Goal: Obtain resource: Download file/media

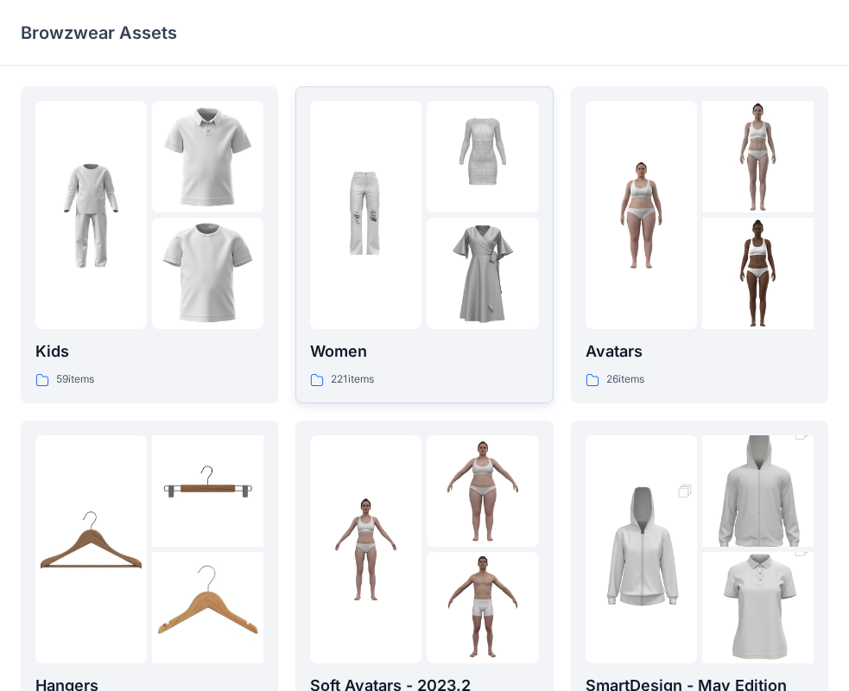
click at [400, 283] on div at bounding box center [365, 215] width 111 height 228
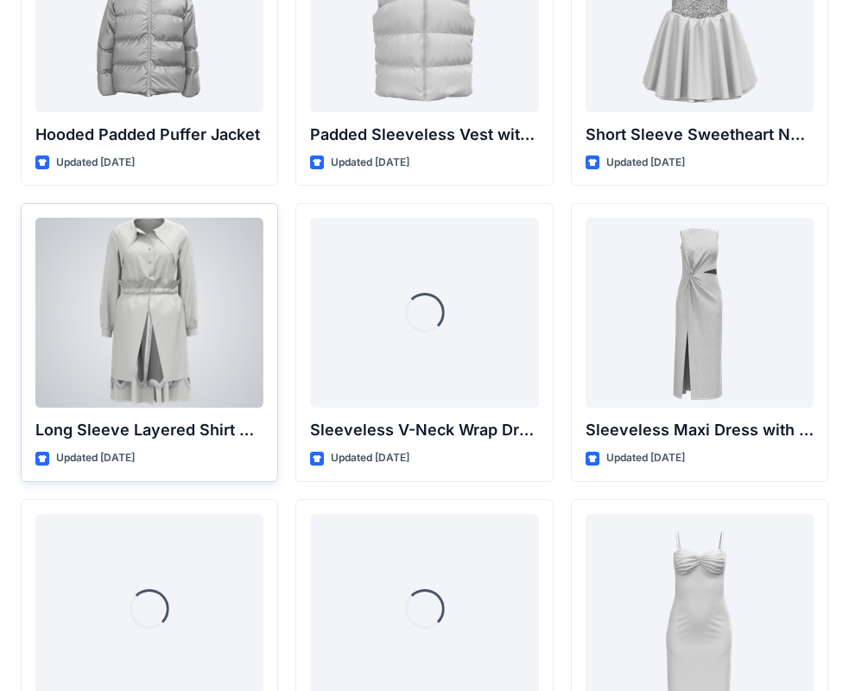
scroll to position [2289, 0]
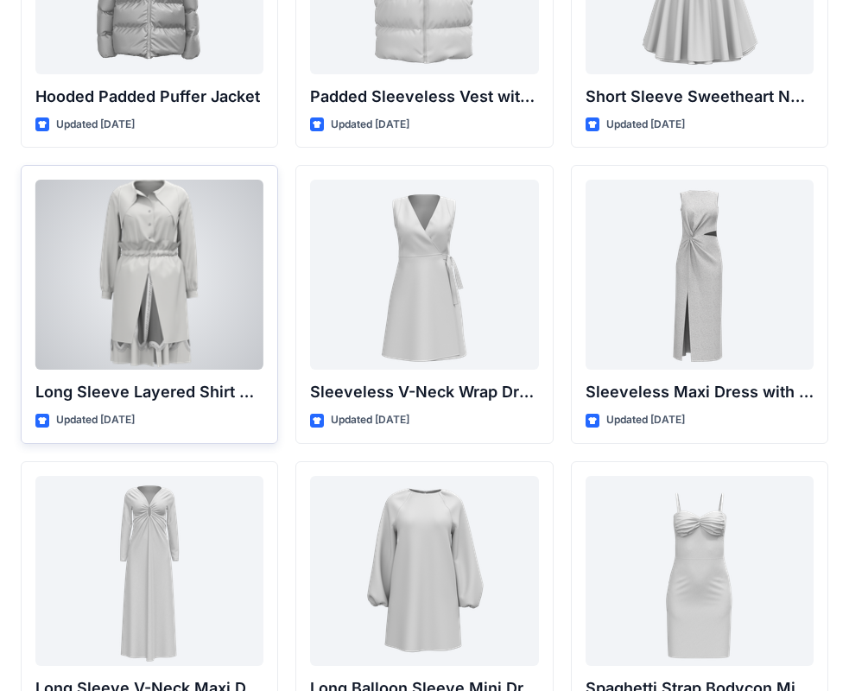
click at [161, 317] on div at bounding box center [149, 275] width 228 height 190
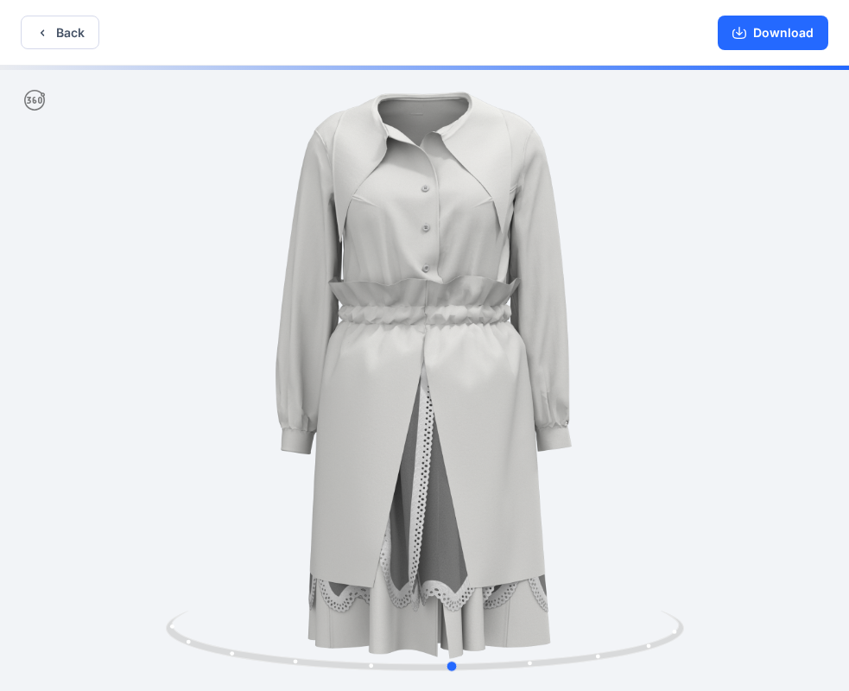
drag, startPoint x: 573, startPoint y: 522, endPoint x: 614, endPoint y: 494, distance: 49.8
click at [604, 508] on div at bounding box center [424, 380] width 849 height 629
click at [781, 34] on button "Download" at bounding box center [773, 33] width 111 height 35
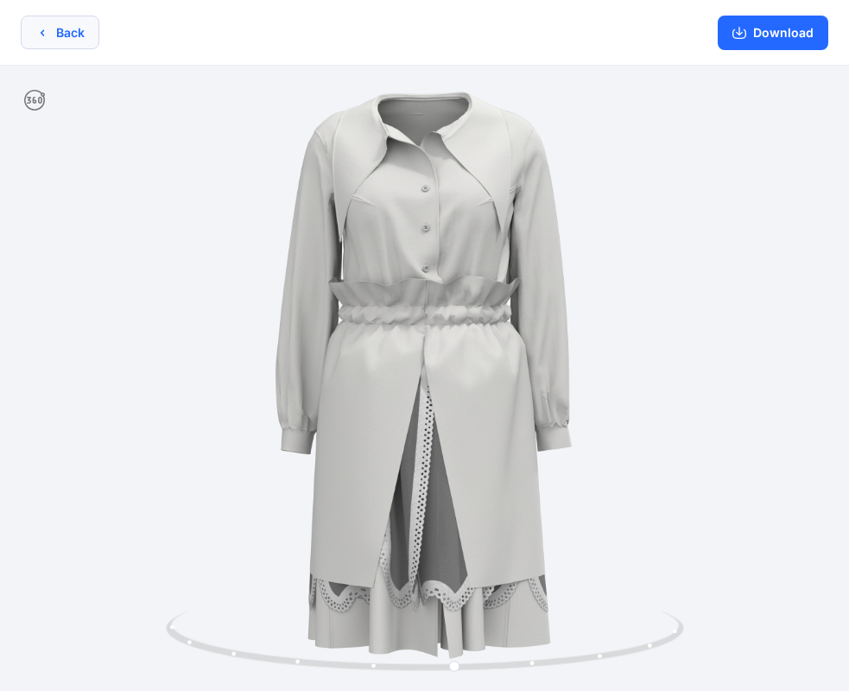
click at [65, 26] on button "Back" at bounding box center [60, 33] width 79 height 34
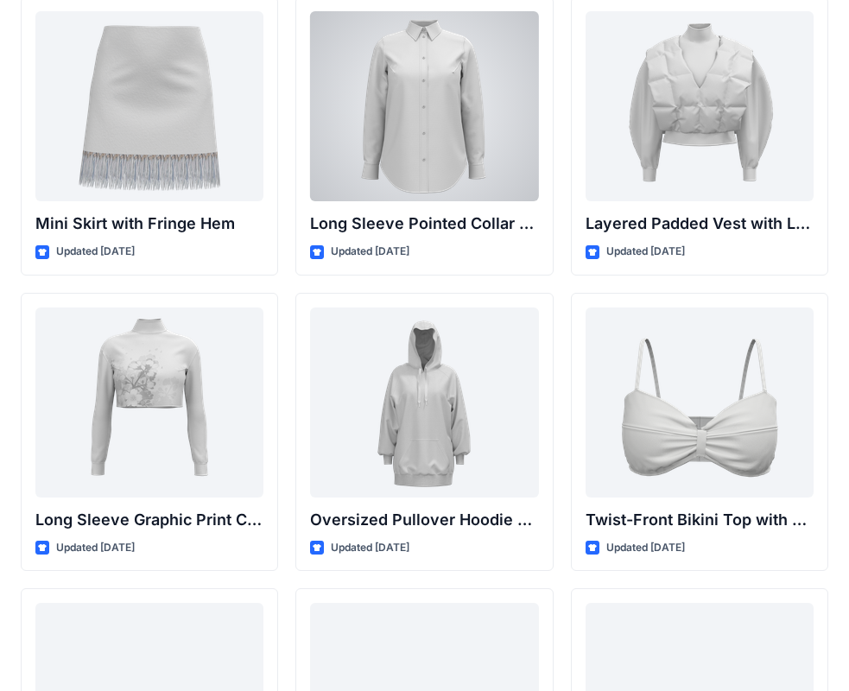
scroll to position [5119, 0]
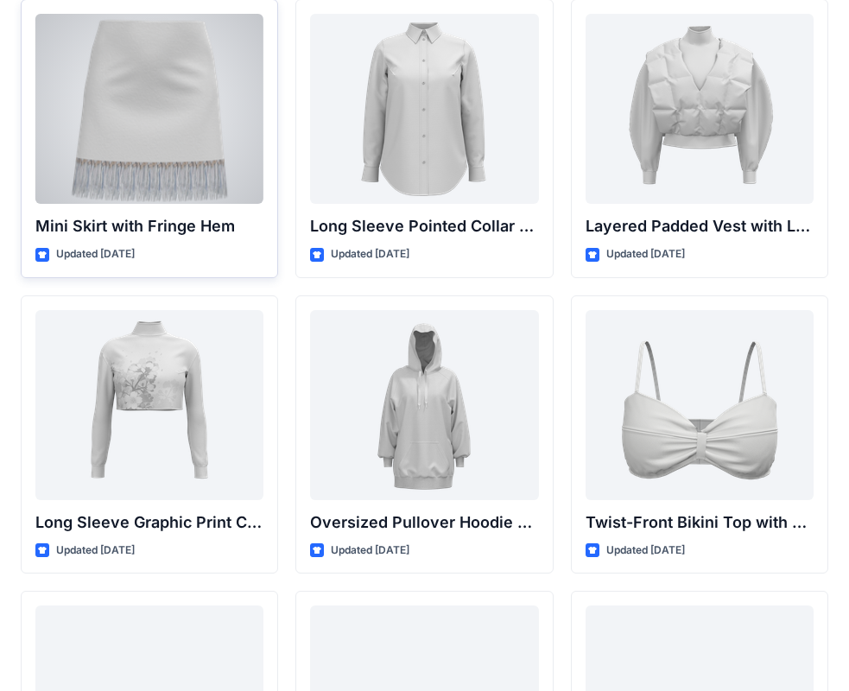
click at [143, 153] on div at bounding box center [149, 109] width 228 height 190
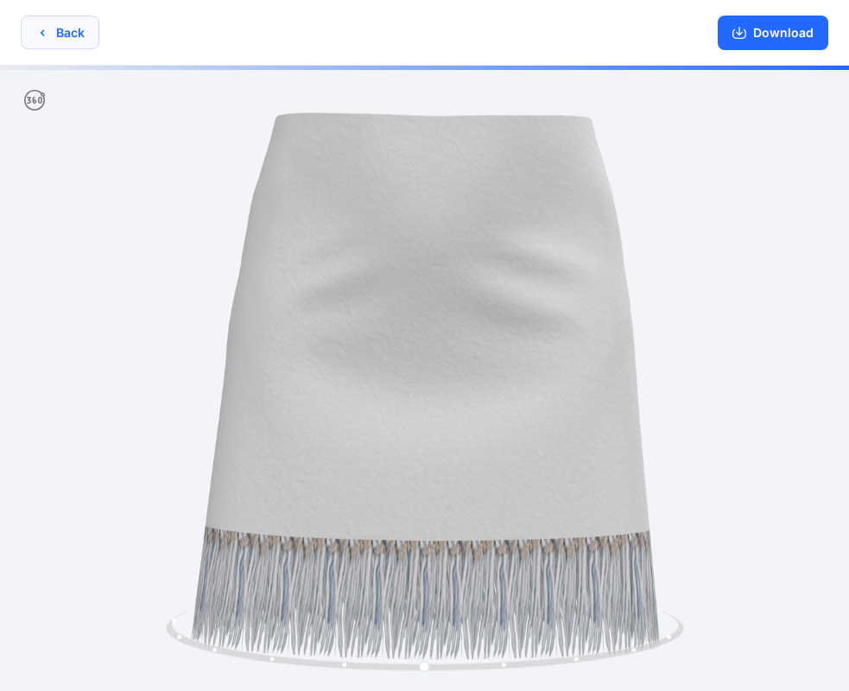
click at [38, 35] on icon "button" at bounding box center [42, 33] width 14 height 14
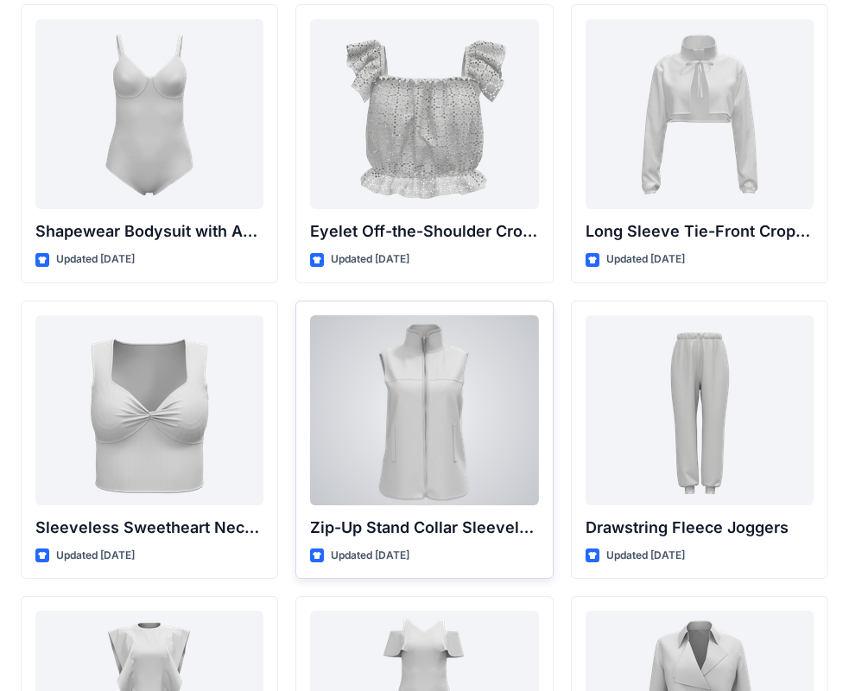
scroll to position [5580, 0]
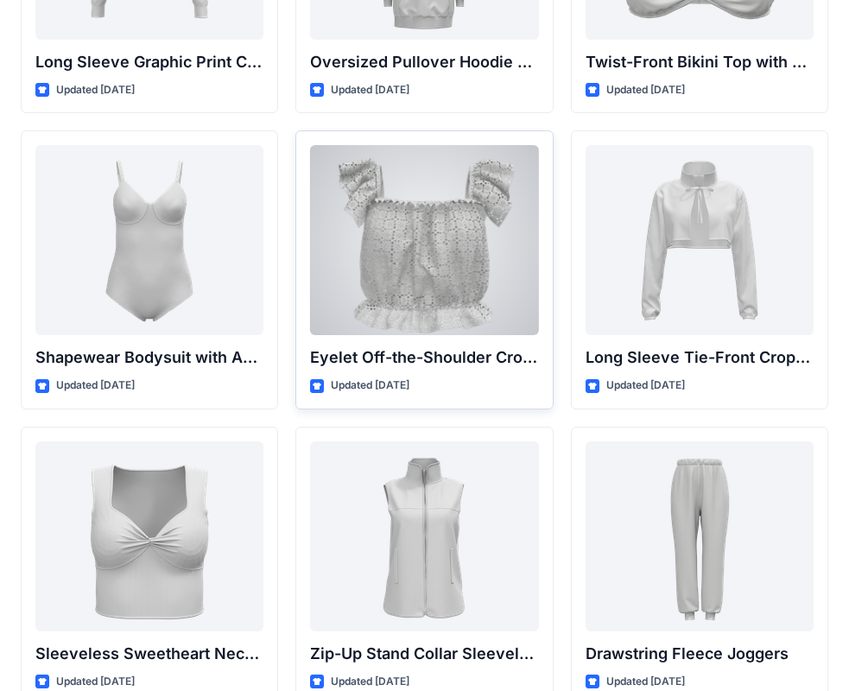
click at [415, 231] on div at bounding box center [424, 240] width 228 height 190
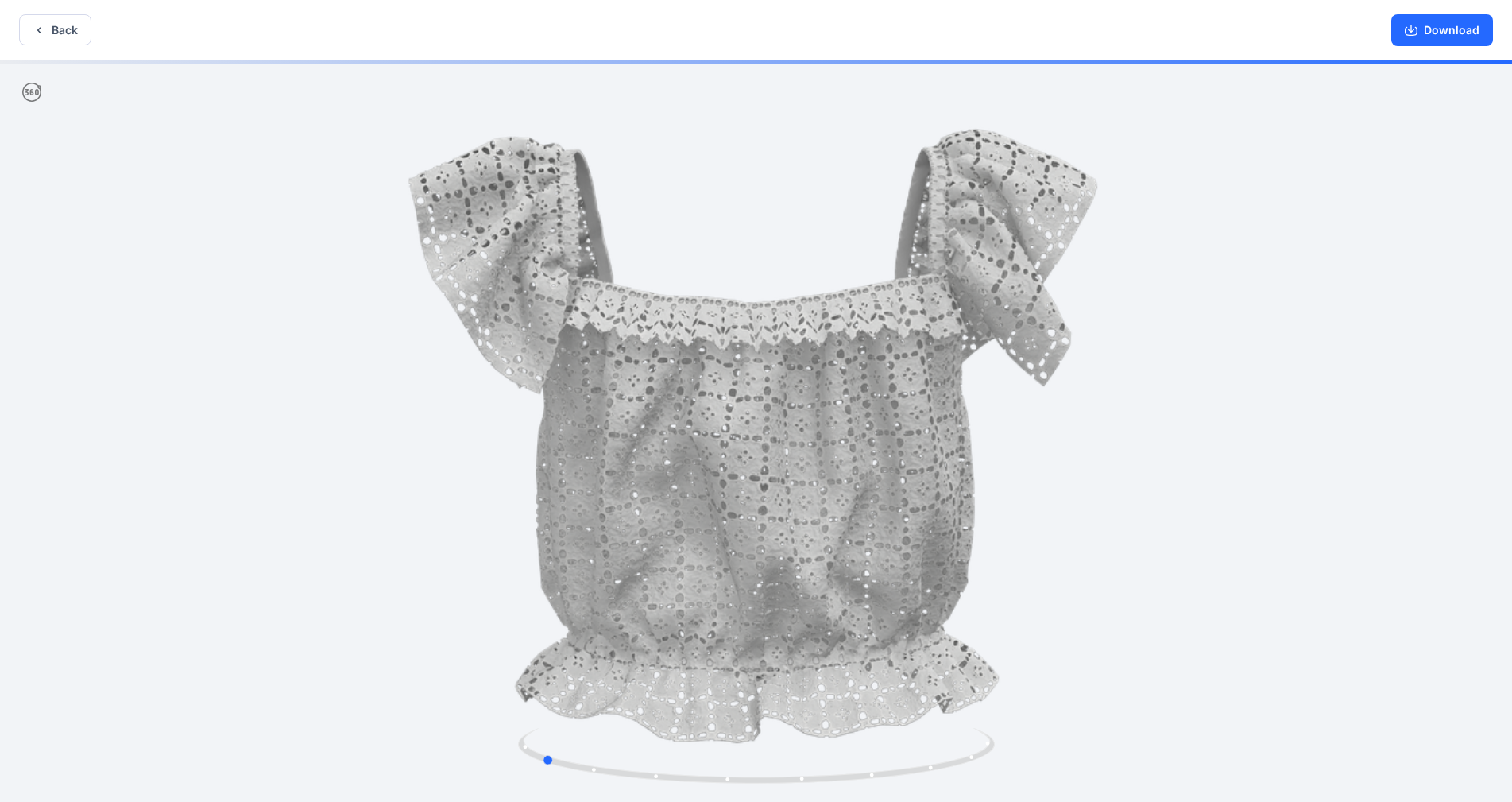
drag, startPoint x: 487, startPoint y: 582, endPoint x: 288, endPoint y: 549, distance: 201.7
click at [288, 549] on div at bounding box center [756, 433] width 1512 height 745
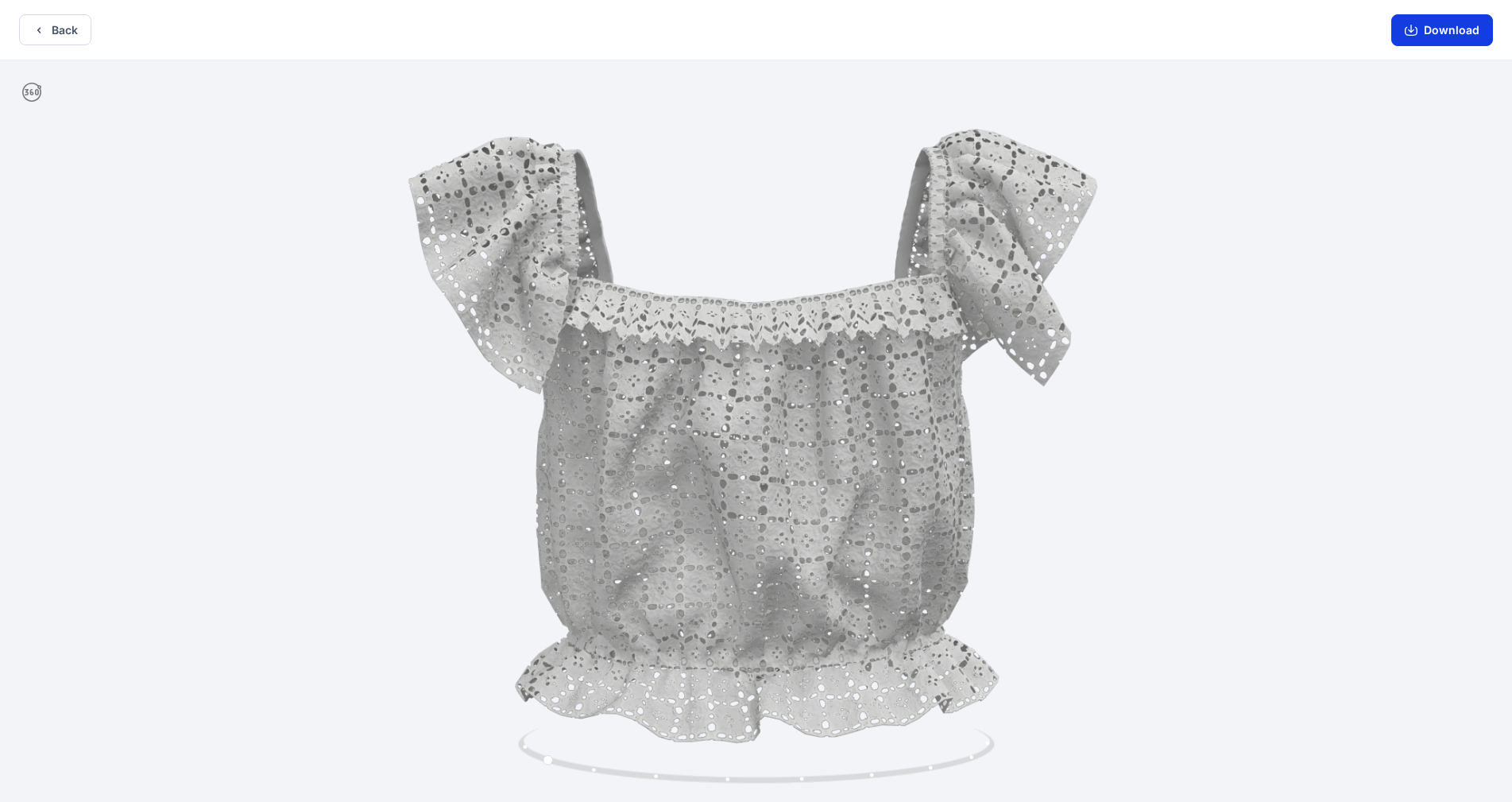
click at [794, 32] on button "Download" at bounding box center [1442, 30] width 102 height 32
click at [54, 27] on button "Back" at bounding box center [55, 30] width 73 height 31
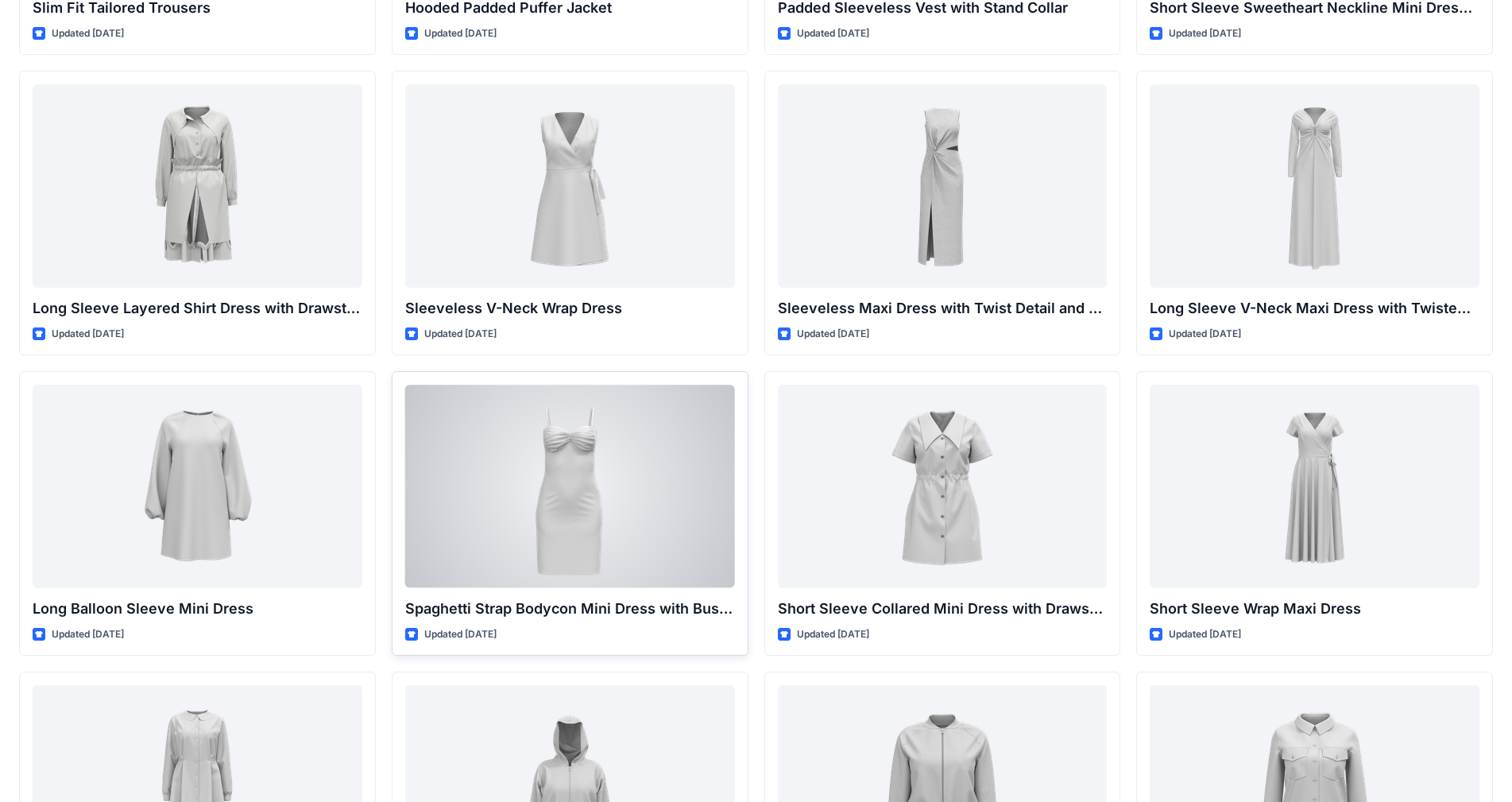
scroll to position [1777, 0]
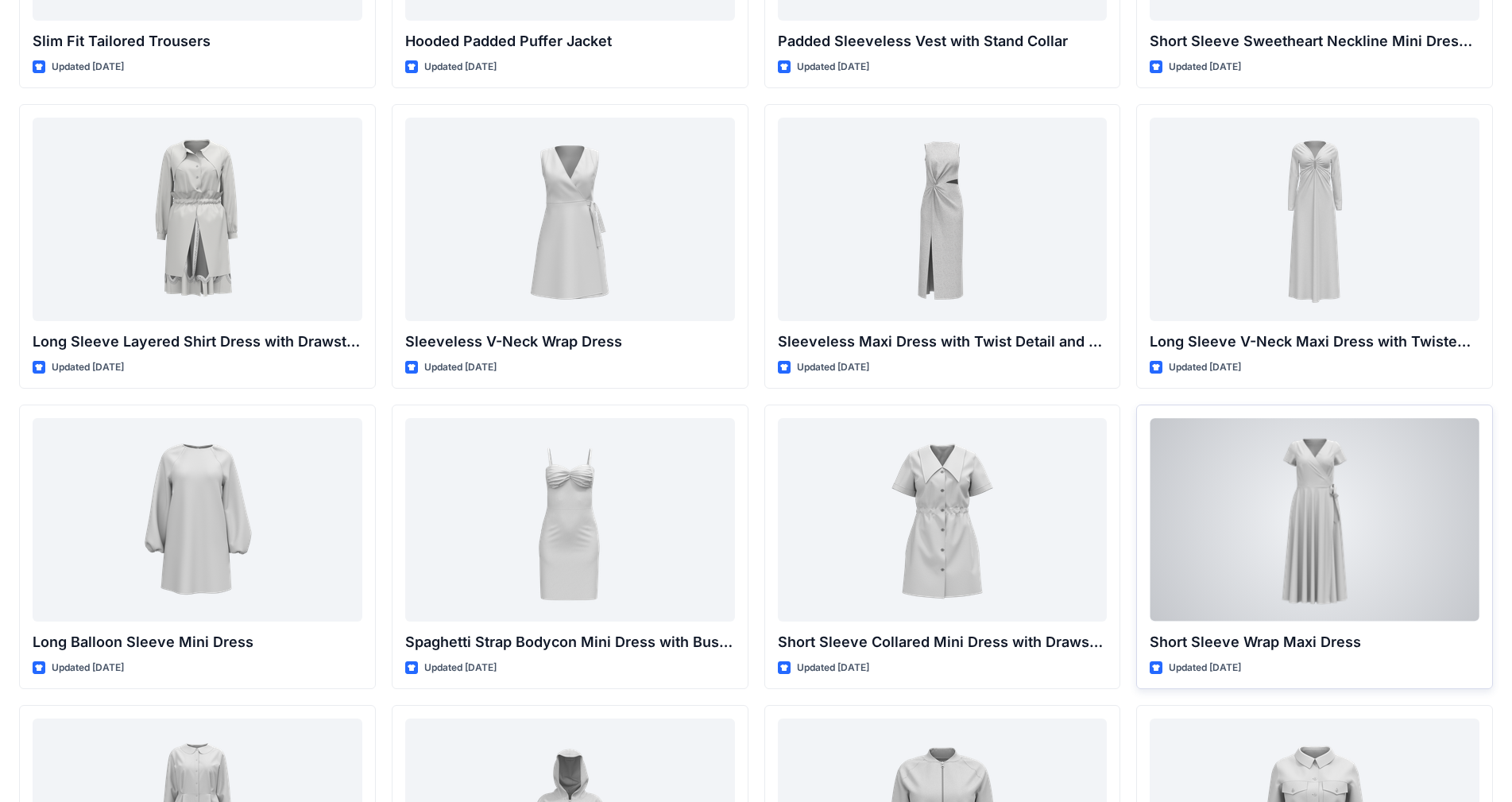
click at [794, 523] on div at bounding box center [1314, 520] width 330 height 202
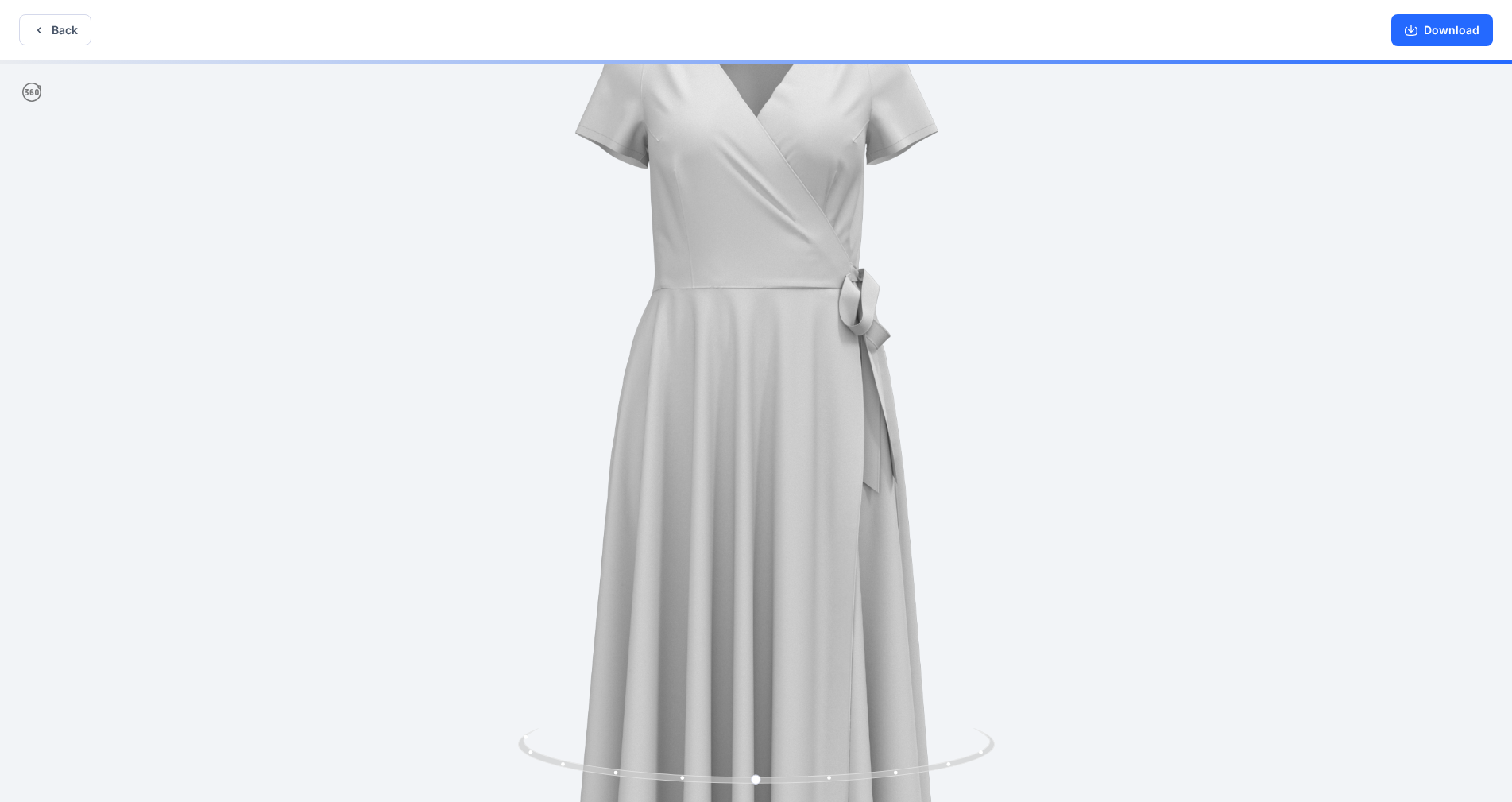
drag, startPoint x: 985, startPoint y: 336, endPoint x: 1338, endPoint y: 376, distance: 355.3
click at [794, 376] on div at bounding box center [756, 433] width 1512 height 745
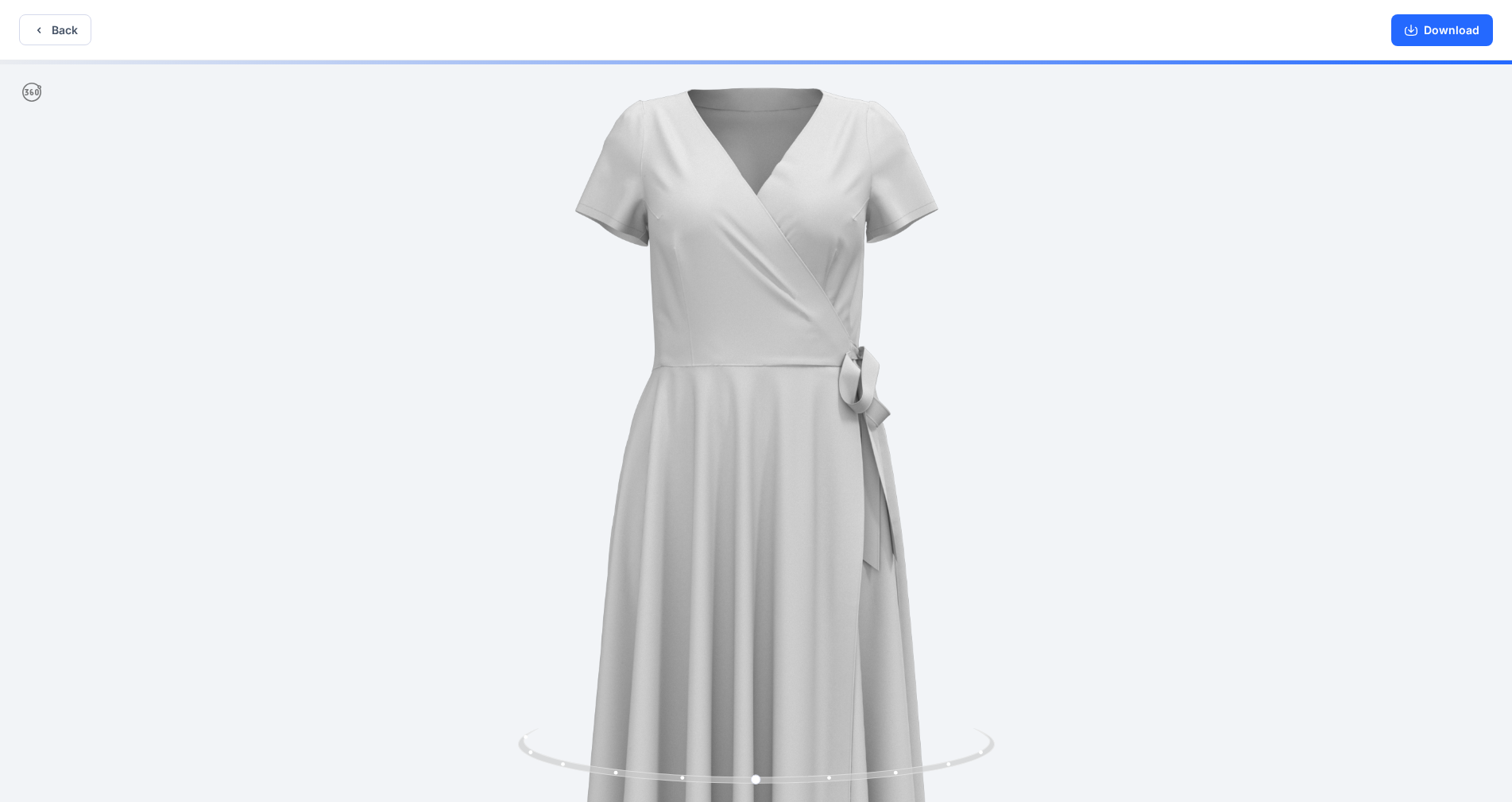
drag, startPoint x: 1341, startPoint y: 377, endPoint x: 868, endPoint y: 470, distance: 482.1
click at [786, 453] on div at bounding box center [756, 433] width 1512 height 745
click at [794, 506] on img at bounding box center [756, 551] width 1098 height 1098
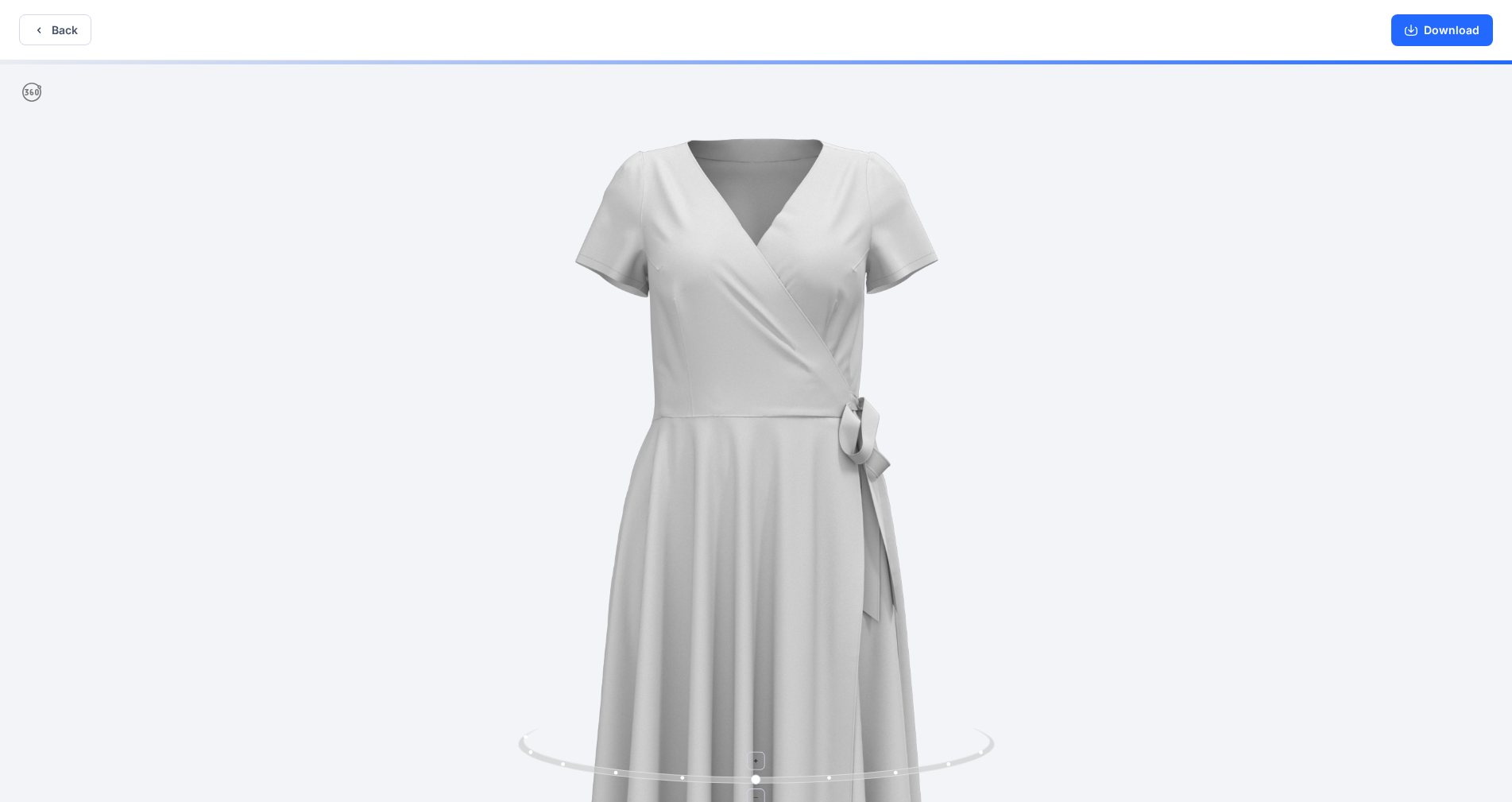
drag, startPoint x: 783, startPoint y: 549, endPoint x: 740, endPoint y: 736, distance: 191.9
click at [685, 563] on img at bounding box center [756, 602] width 1098 height 1098
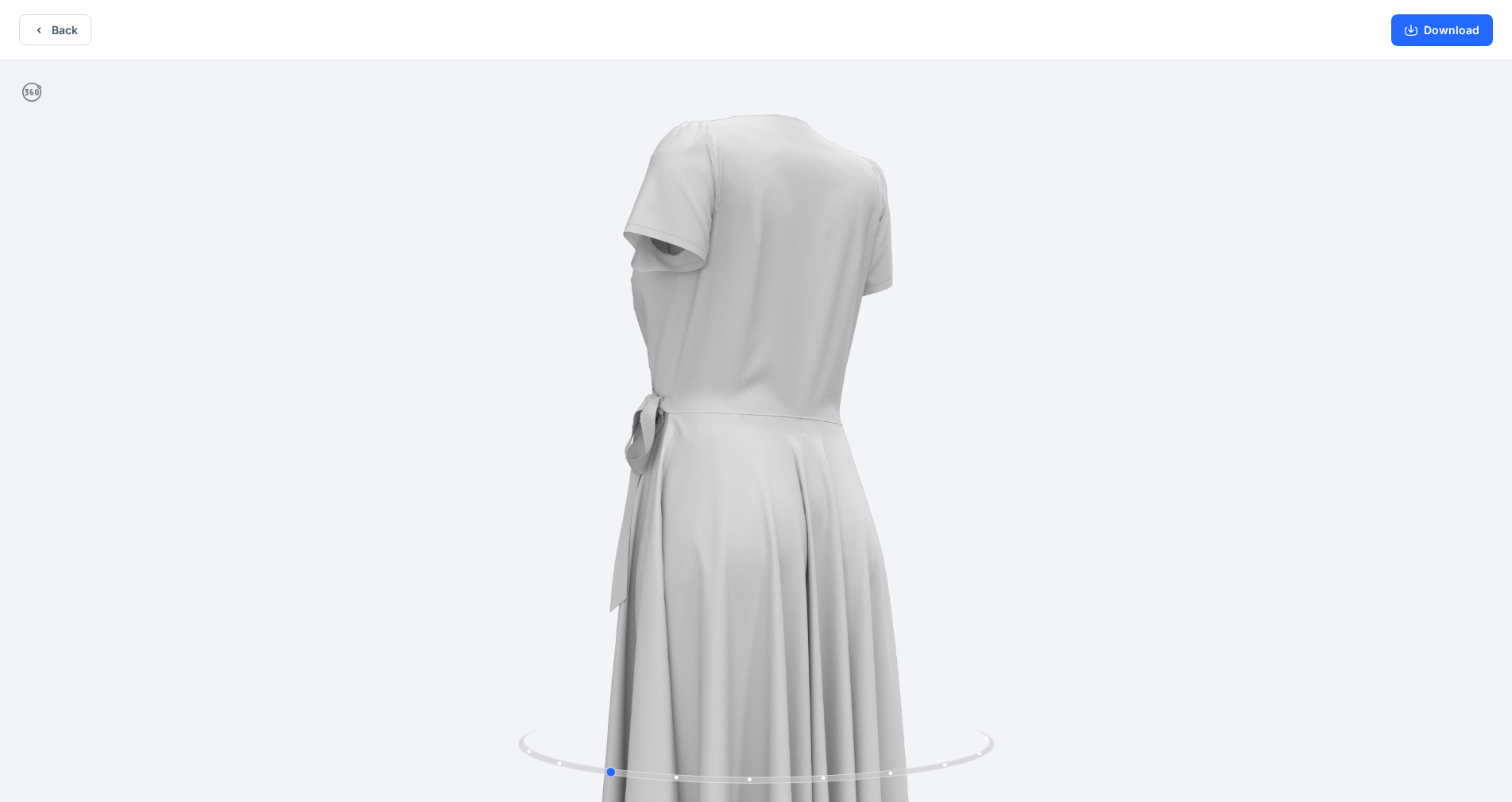
drag, startPoint x: 958, startPoint y: 762, endPoint x: 1287, endPoint y: 791, distance: 330.3
click at [794, 635] on div at bounding box center [756, 433] width 1512 height 745
click at [59, 38] on button "Back" at bounding box center [55, 30] width 73 height 31
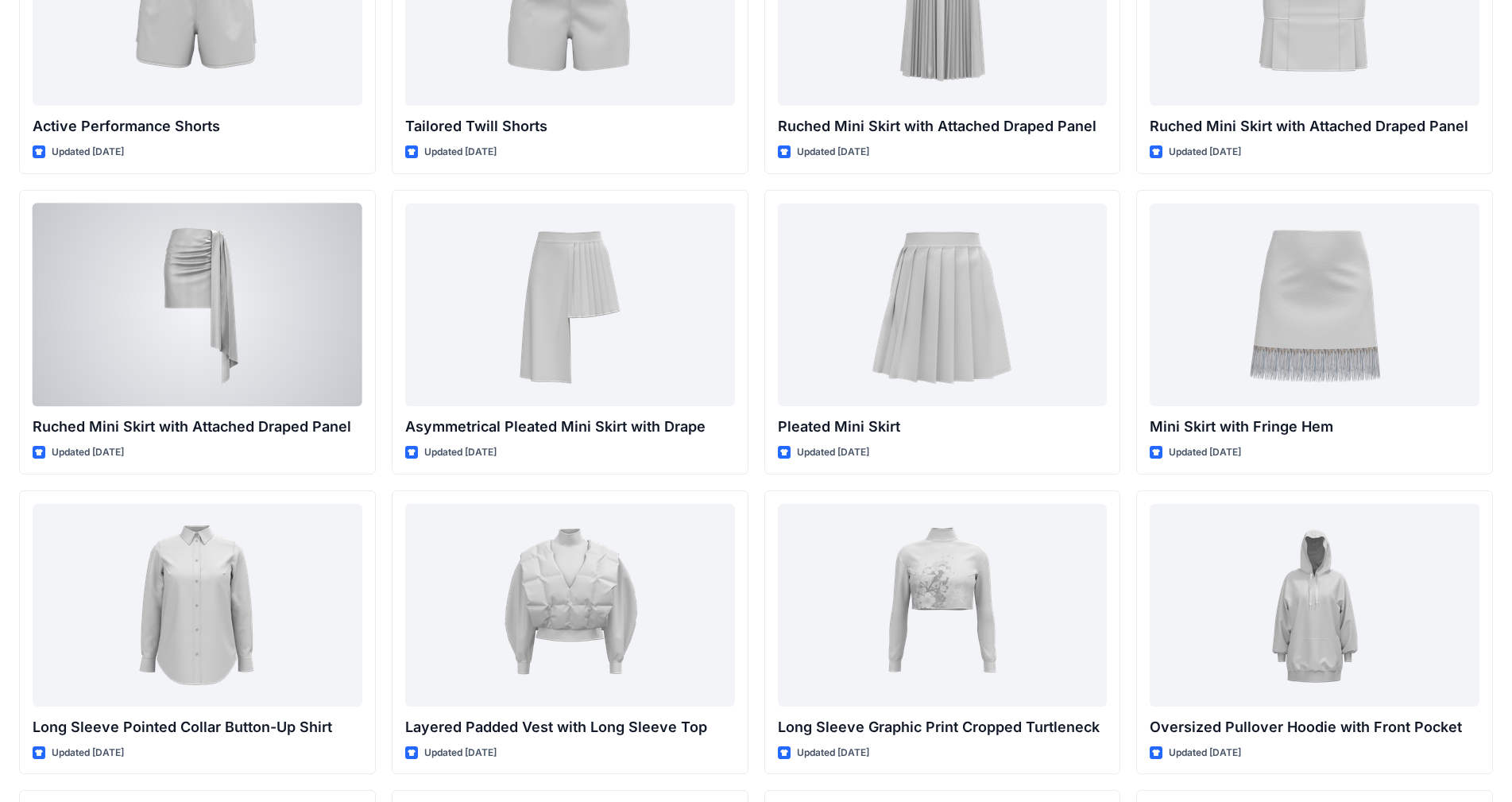
scroll to position [3497, 0]
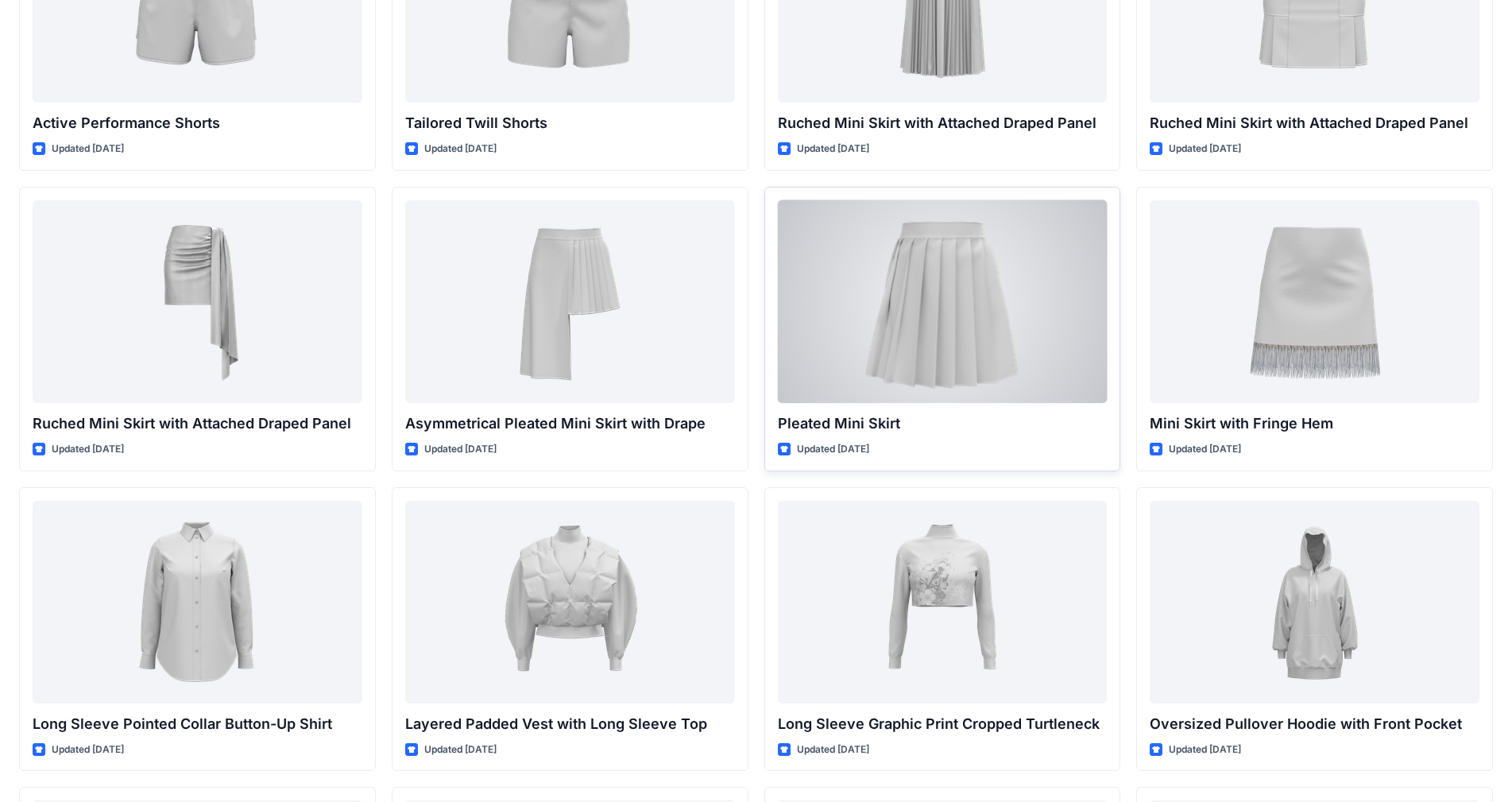
click at [794, 301] on div at bounding box center [943, 302] width 330 height 202
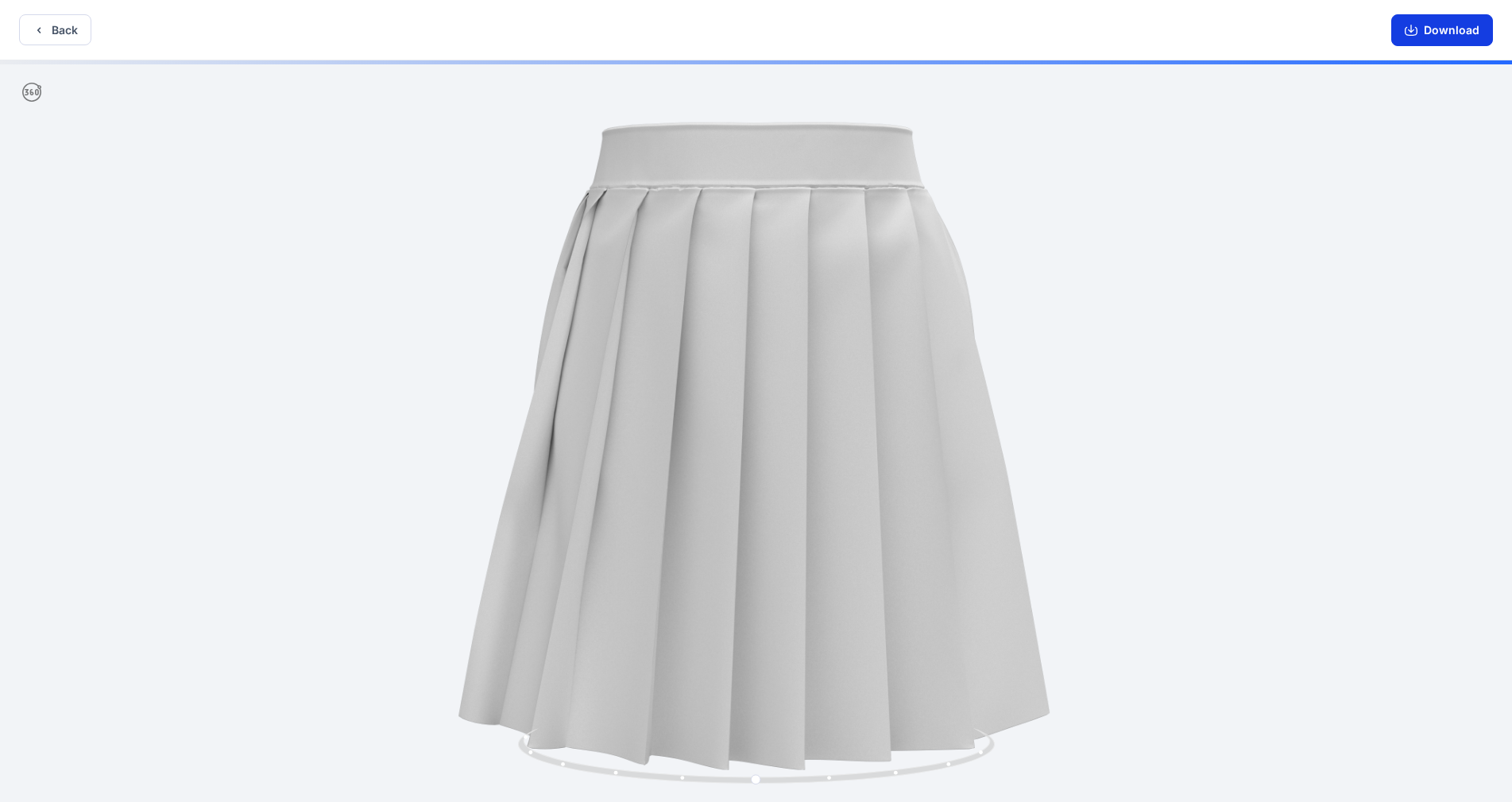
click at [794, 18] on button "Download" at bounding box center [1442, 30] width 102 height 32
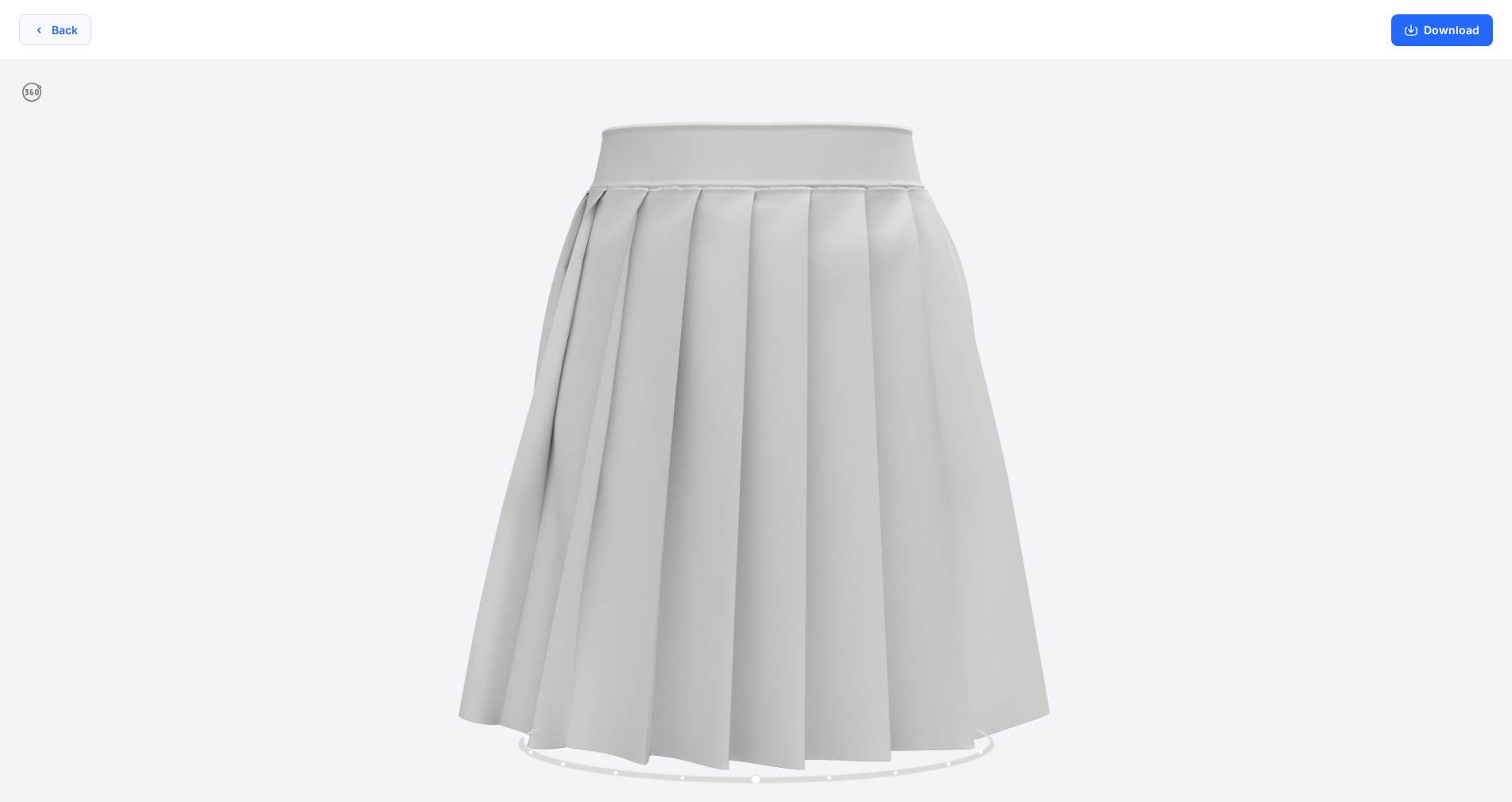
click at [63, 28] on button "Back" at bounding box center [55, 30] width 73 height 31
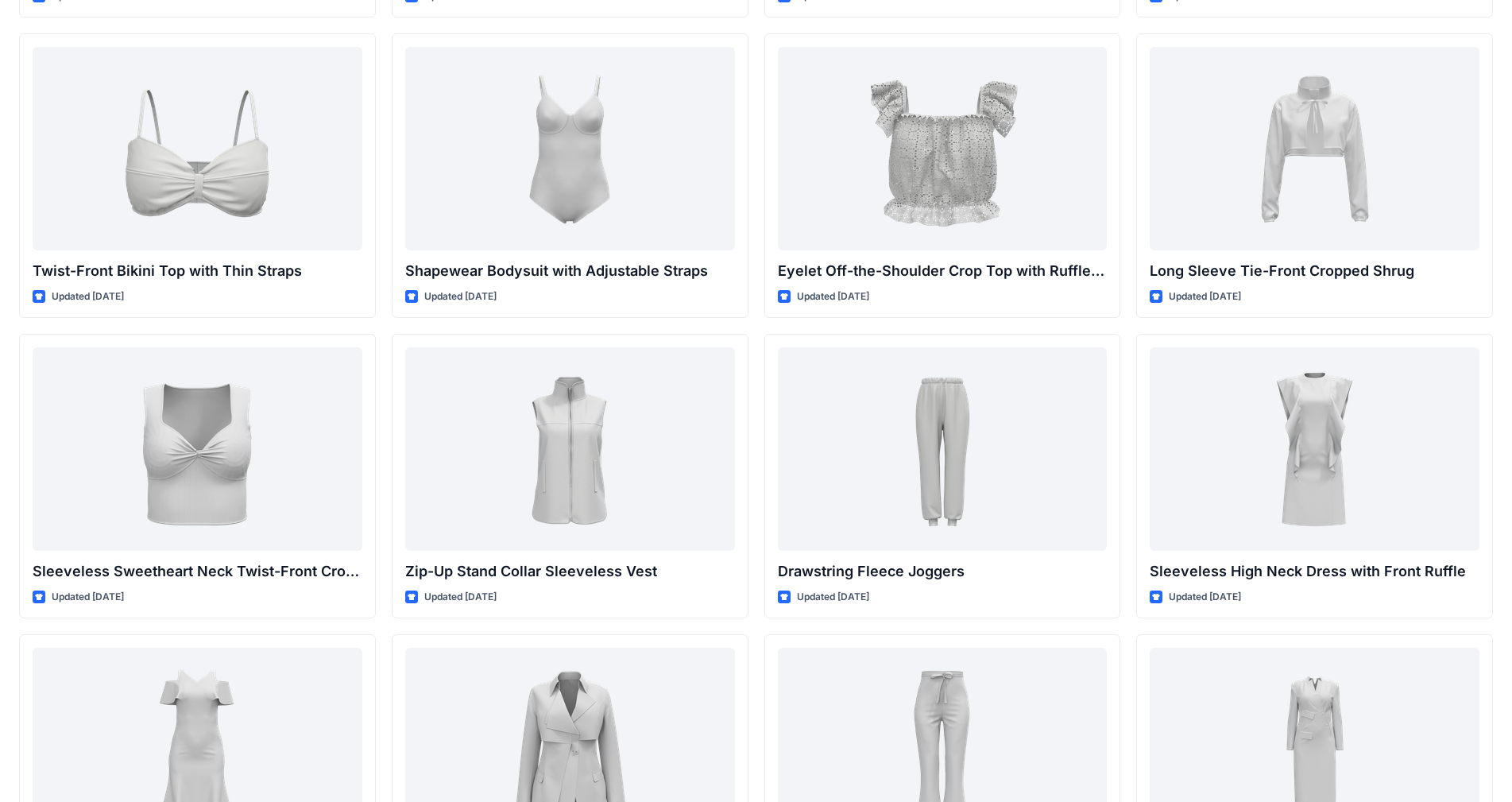
scroll to position [4663, 0]
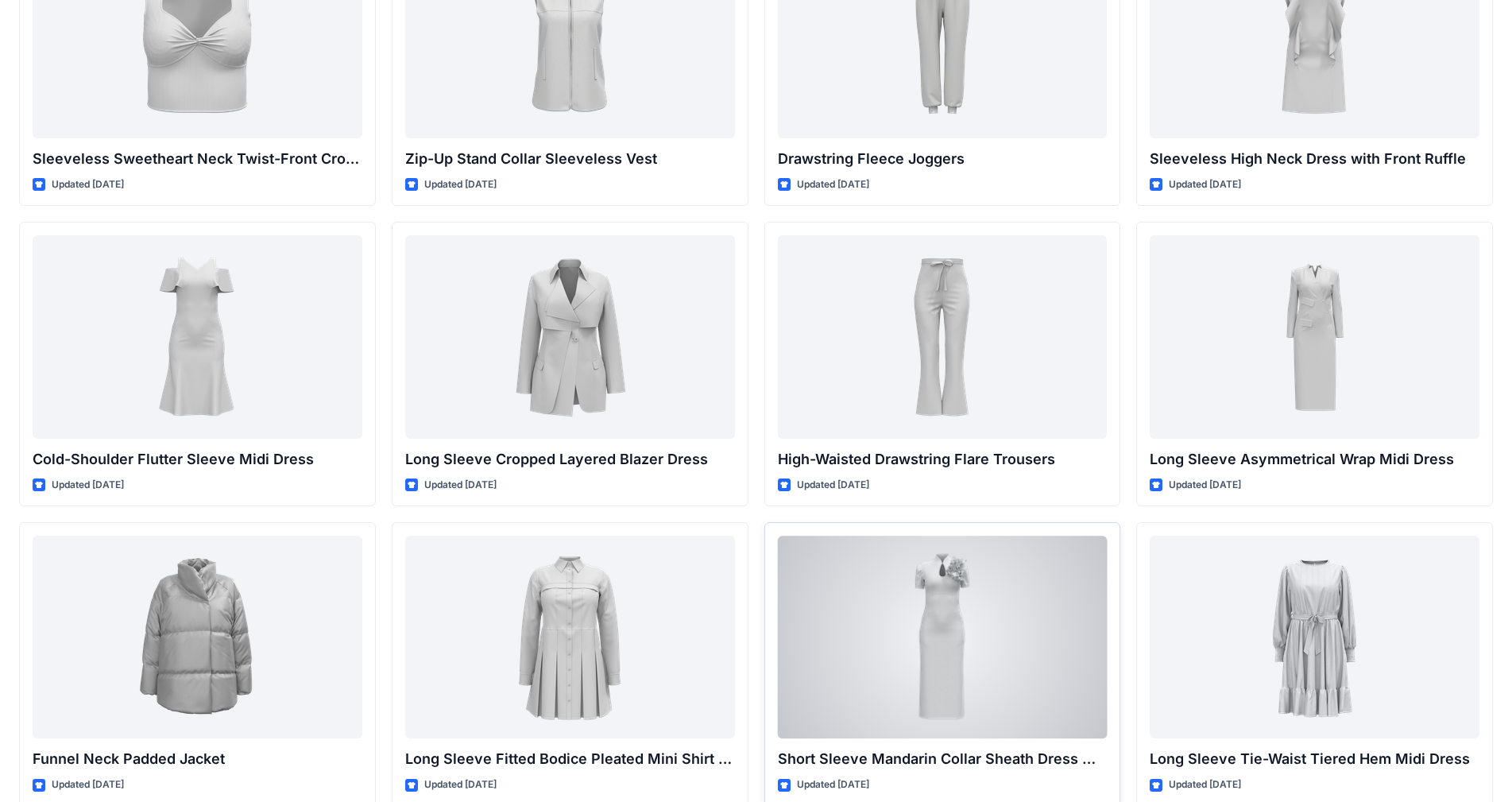
click at [794, 594] on div at bounding box center [943, 636] width 330 height 202
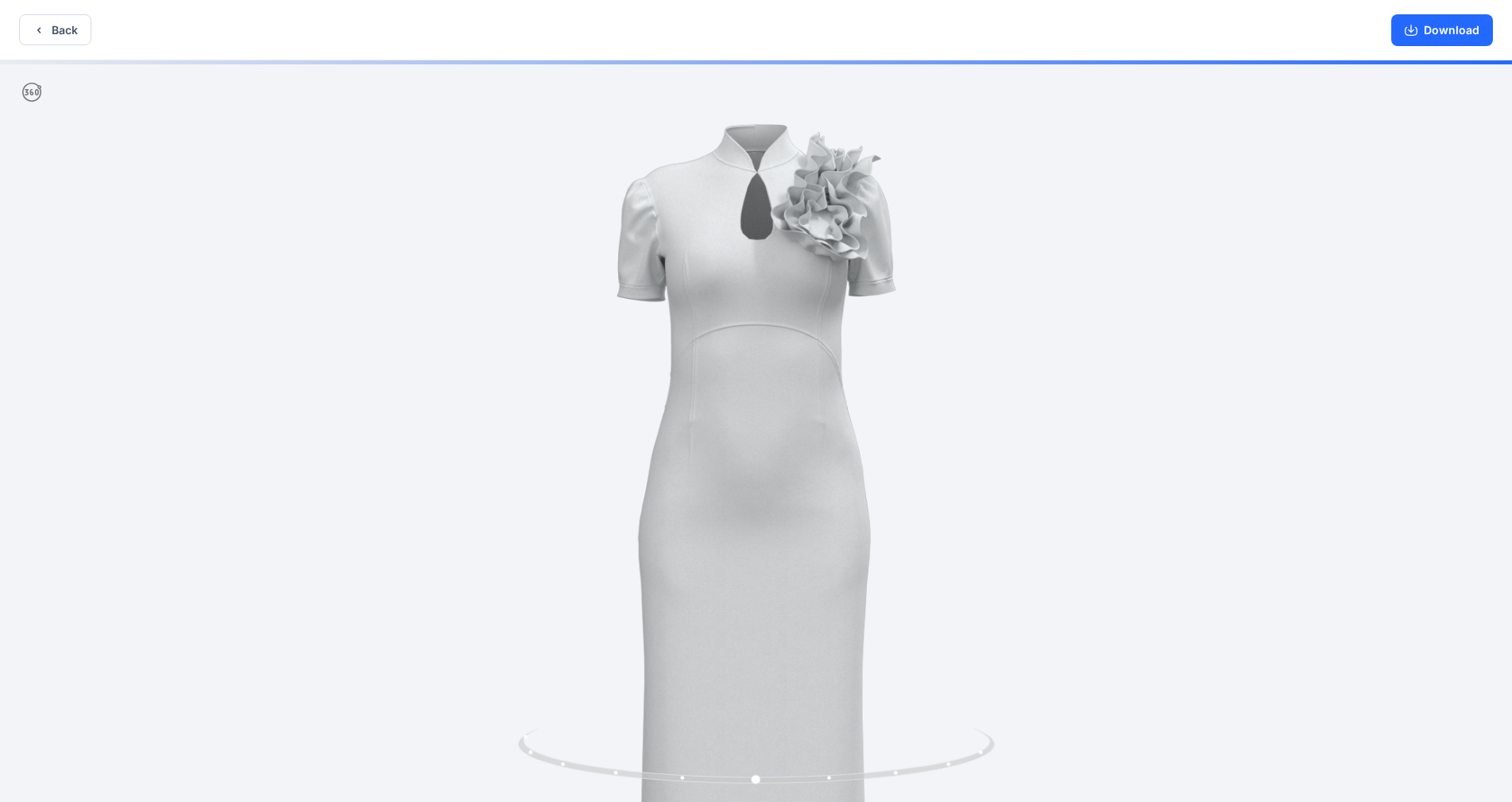
drag, startPoint x: 766, startPoint y: 240, endPoint x: 811, endPoint y: 603, distance: 365.8
click at [794, 622] on img at bounding box center [755, 550] width 979 height 980
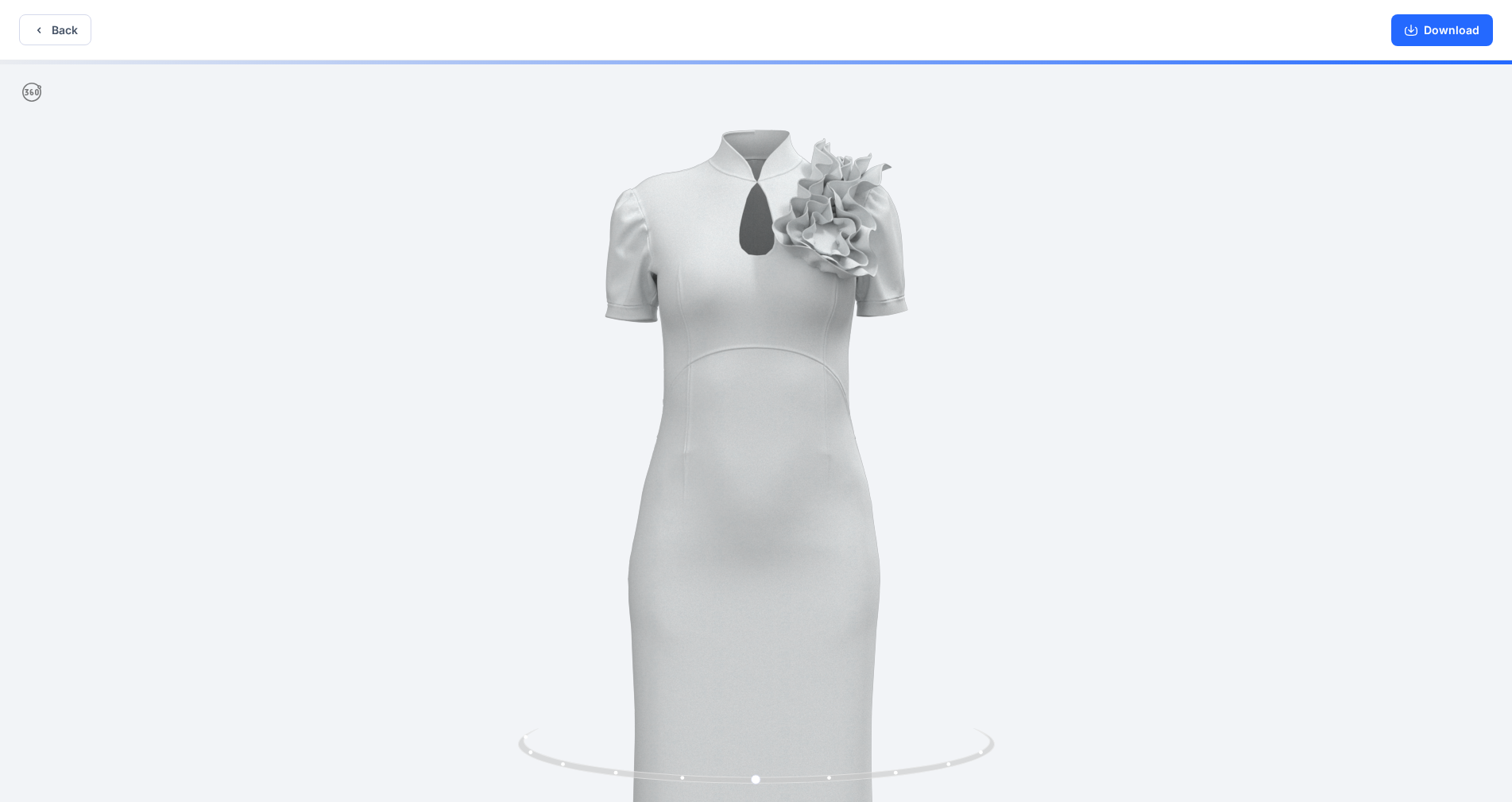
drag, startPoint x: 855, startPoint y: 303, endPoint x: 887, endPoint y: 315, distance: 34.2
click at [794, 327] on img at bounding box center [756, 592] width 1064 height 1064
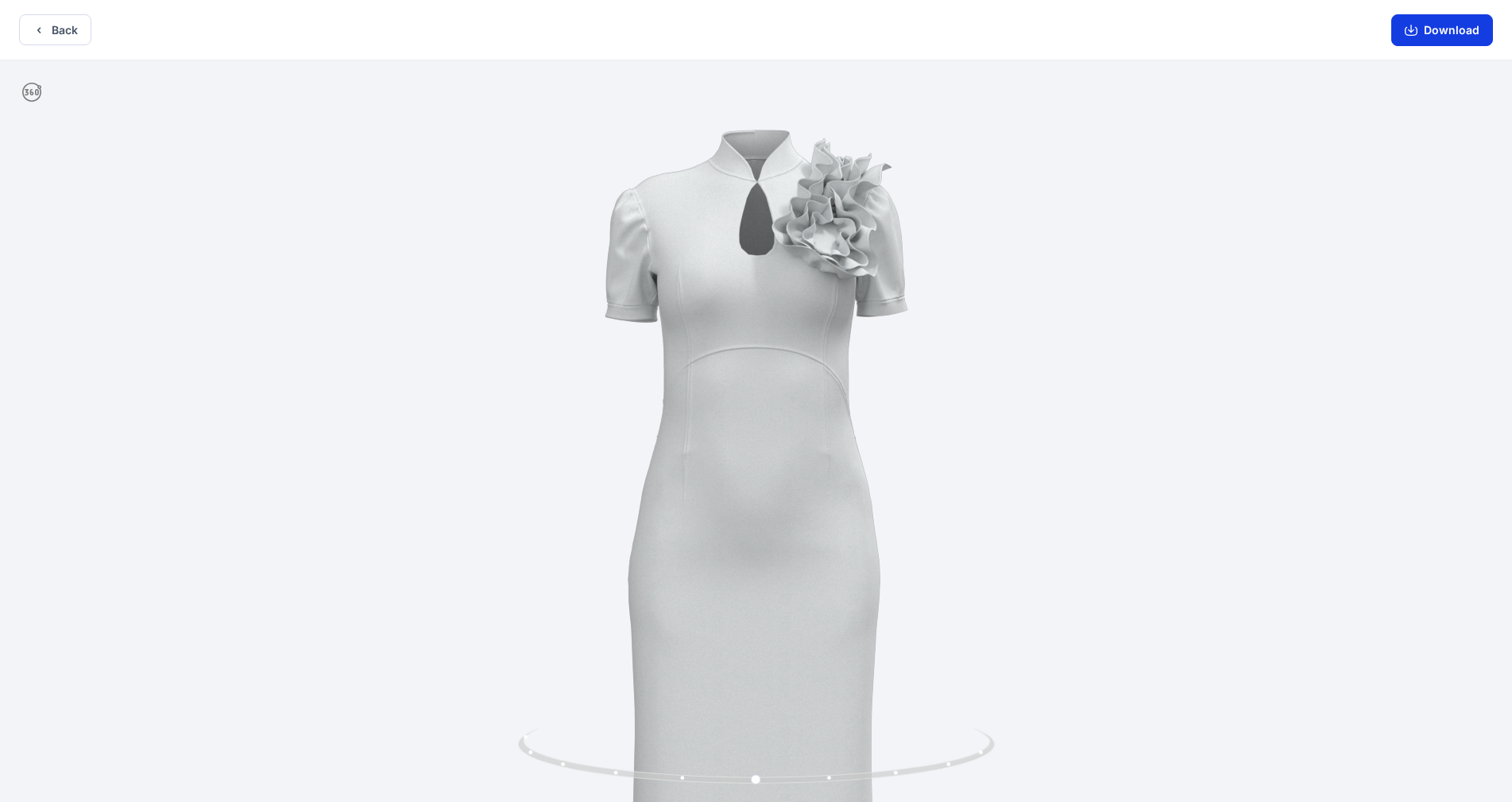
click at [794, 32] on button "Download" at bounding box center [1442, 30] width 102 height 32
click at [55, 39] on button "Back" at bounding box center [55, 30] width 73 height 31
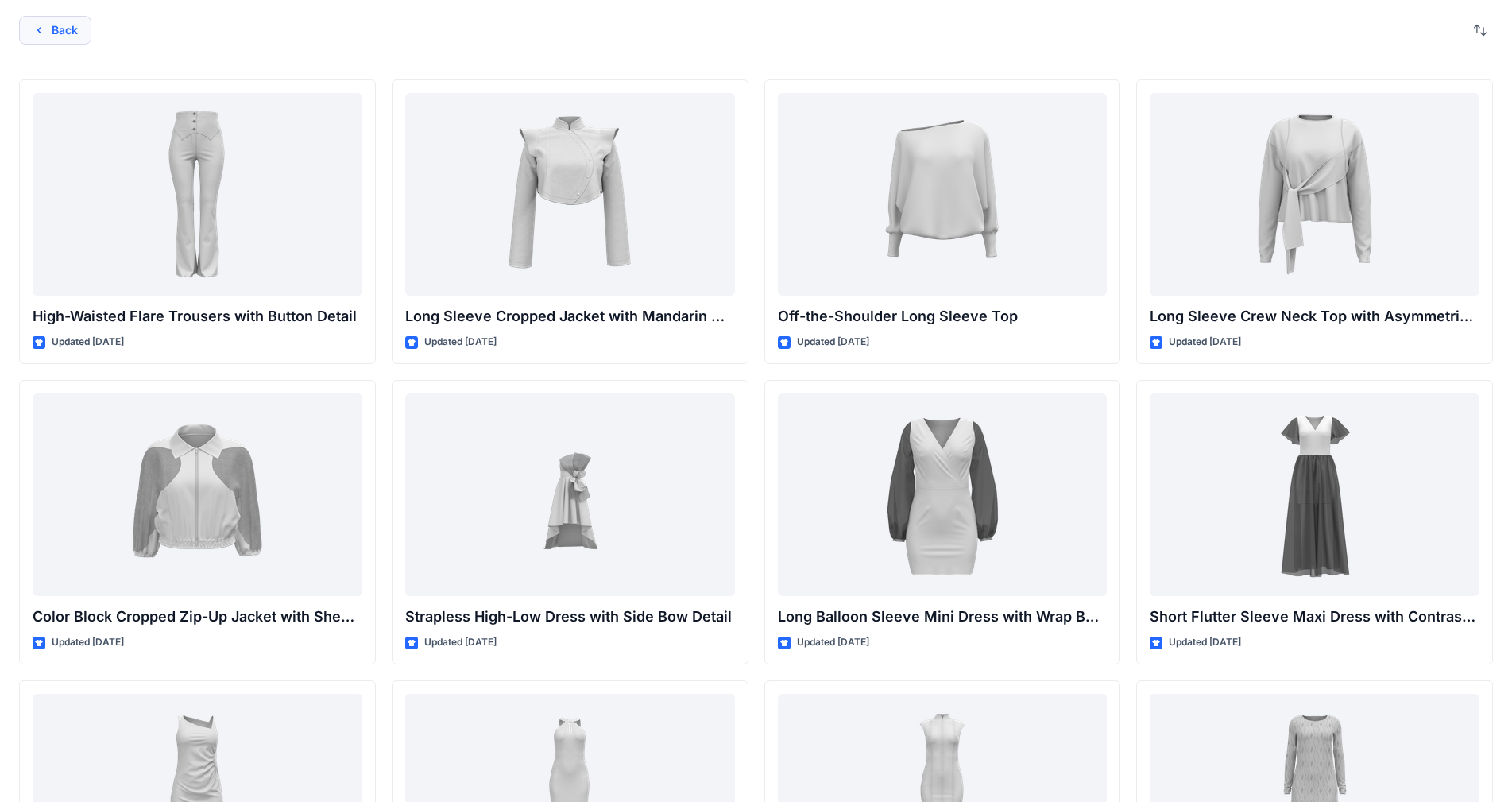
click at [66, 29] on button "Back" at bounding box center [55, 29] width 73 height 29
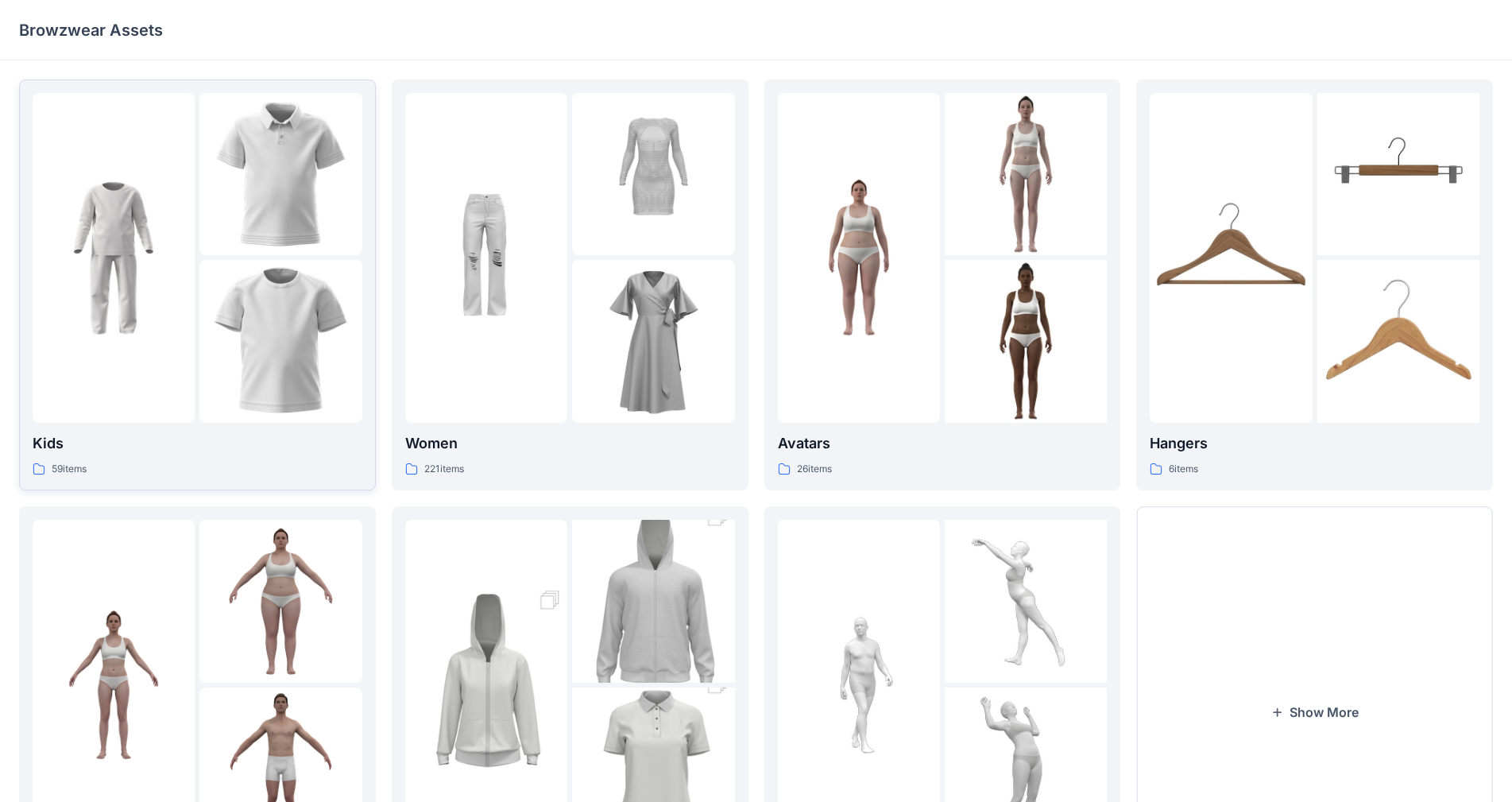
click at [155, 336] on img at bounding box center [113, 258] width 162 height 162
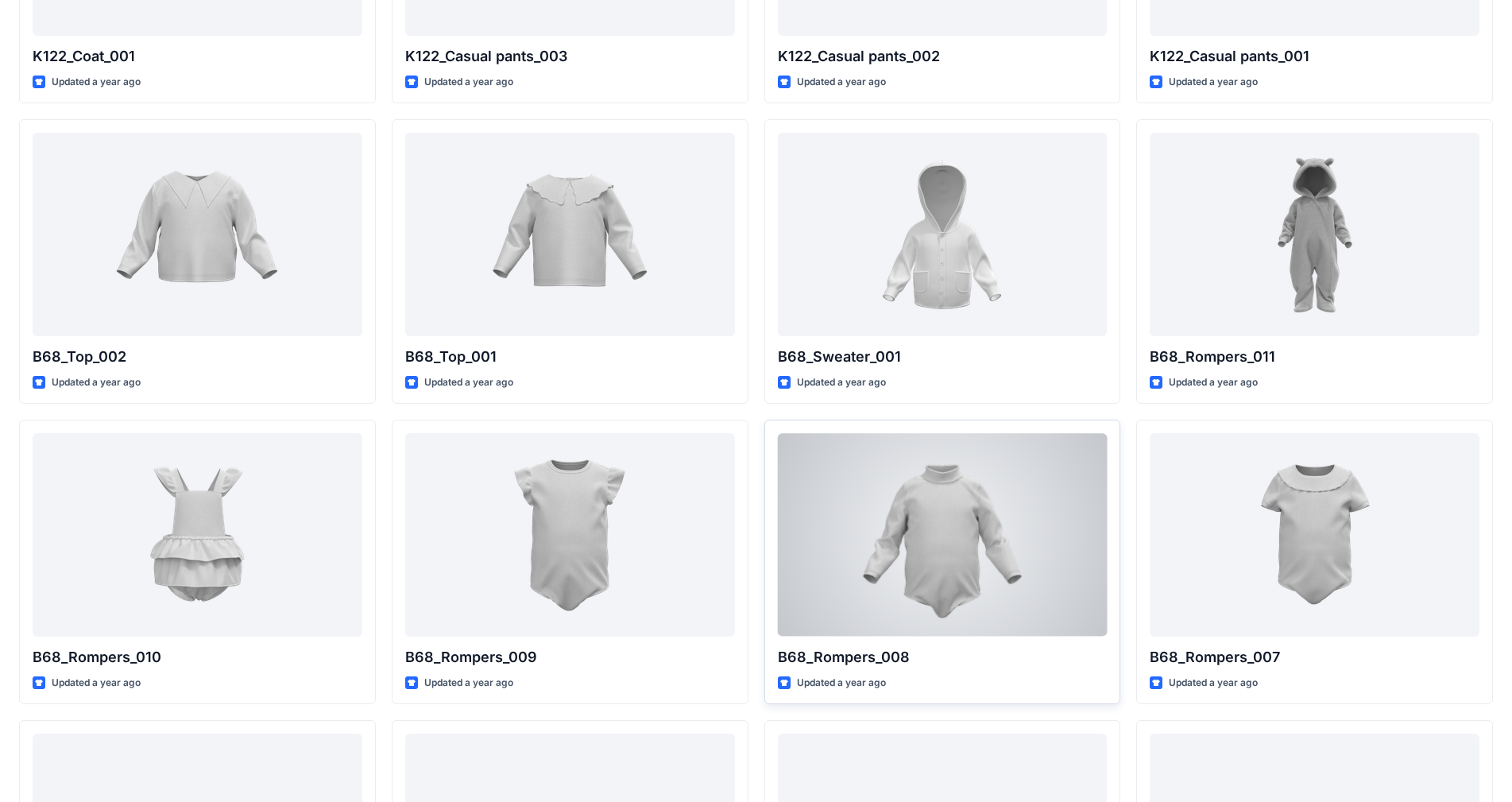
scroll to position [1458, 0]
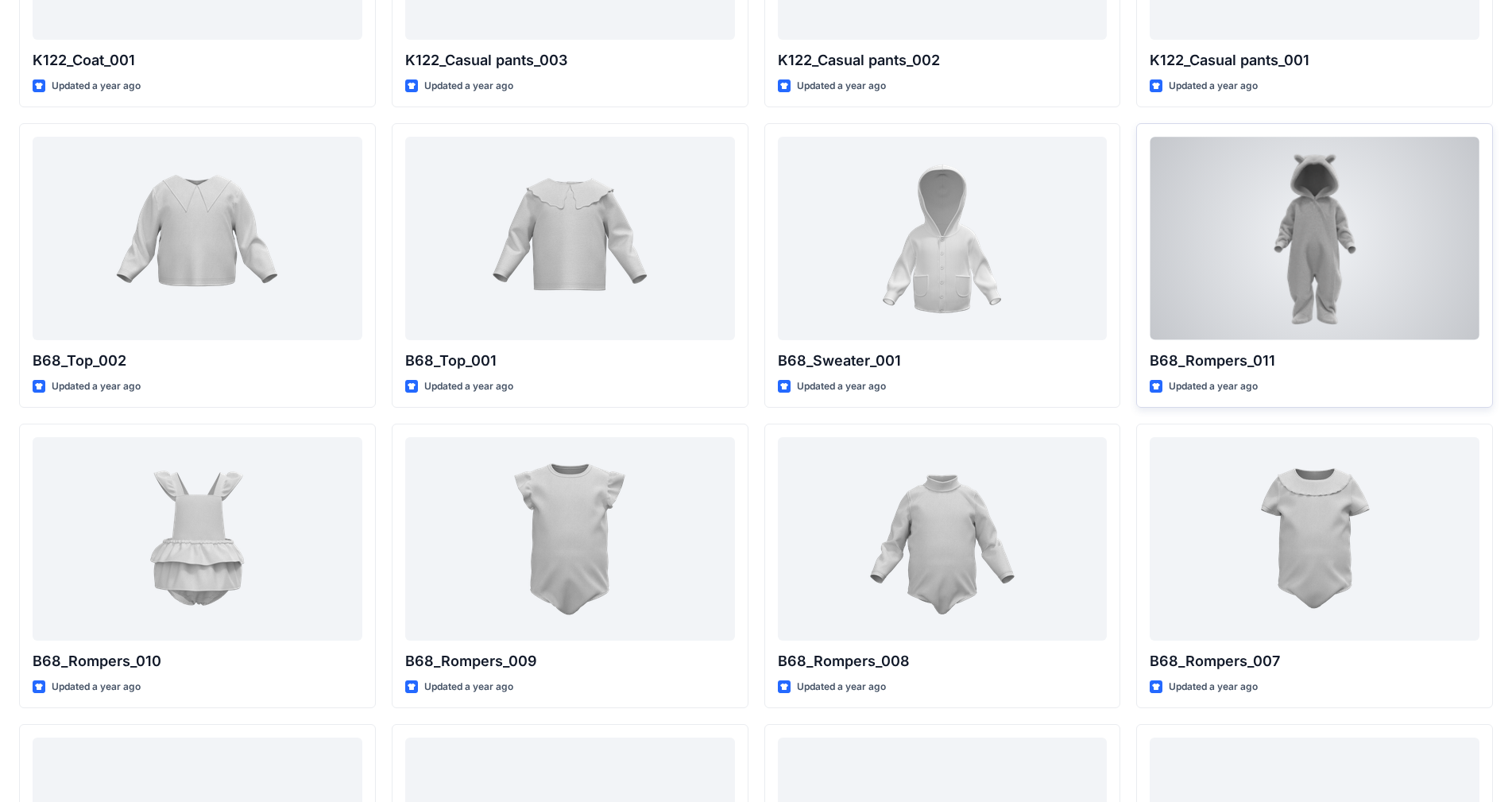
click at [794, 190] on div at bounding box center [1314, 238] width 330 height 202
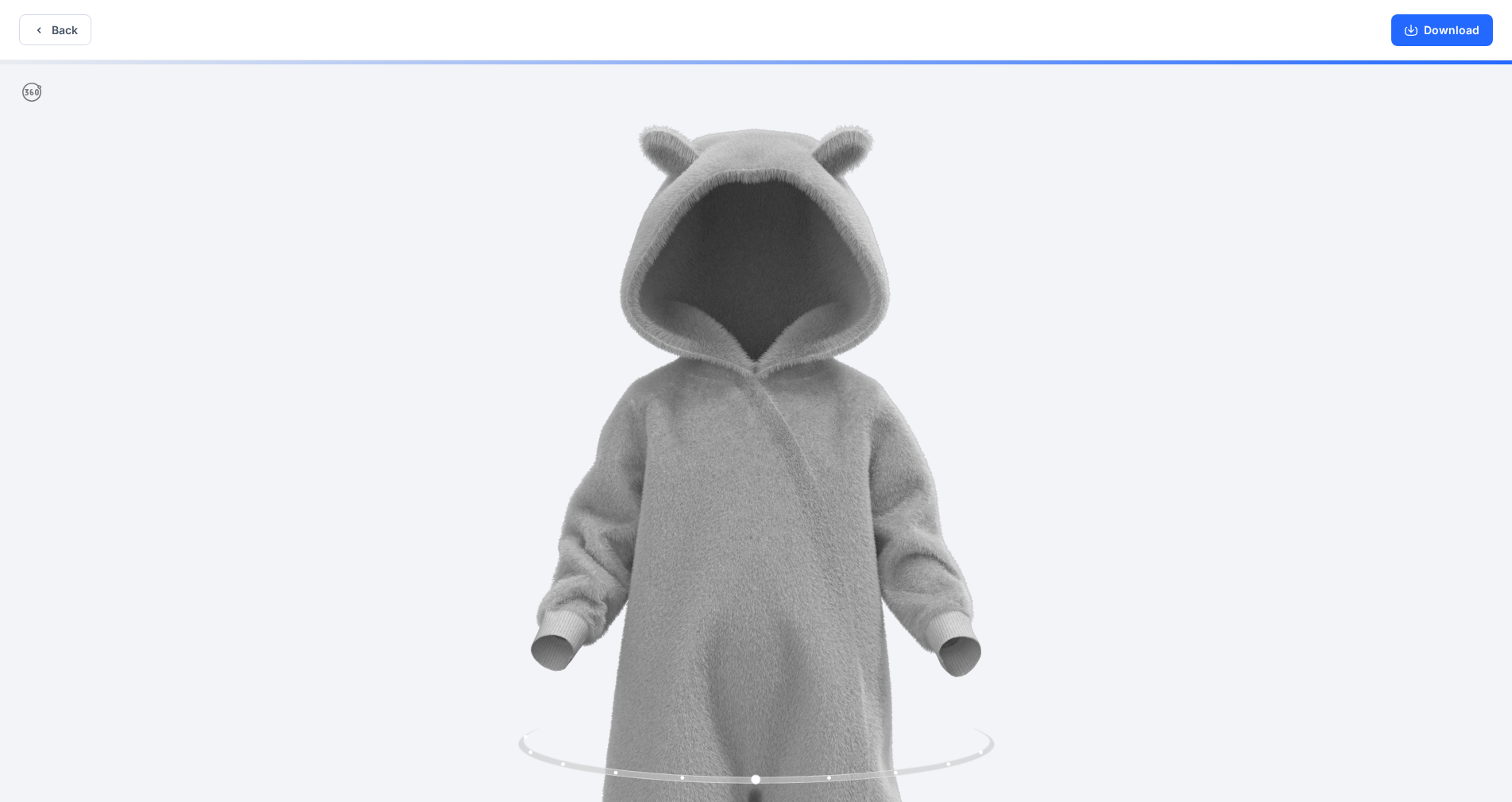
drag, startPoint x: 820, startPoint y: 374, endPoint x: 775, endPoint y: 379, distance: 45.3
click at [794, 582] on img at bounding box center [756, 592] width 1064 height 1064
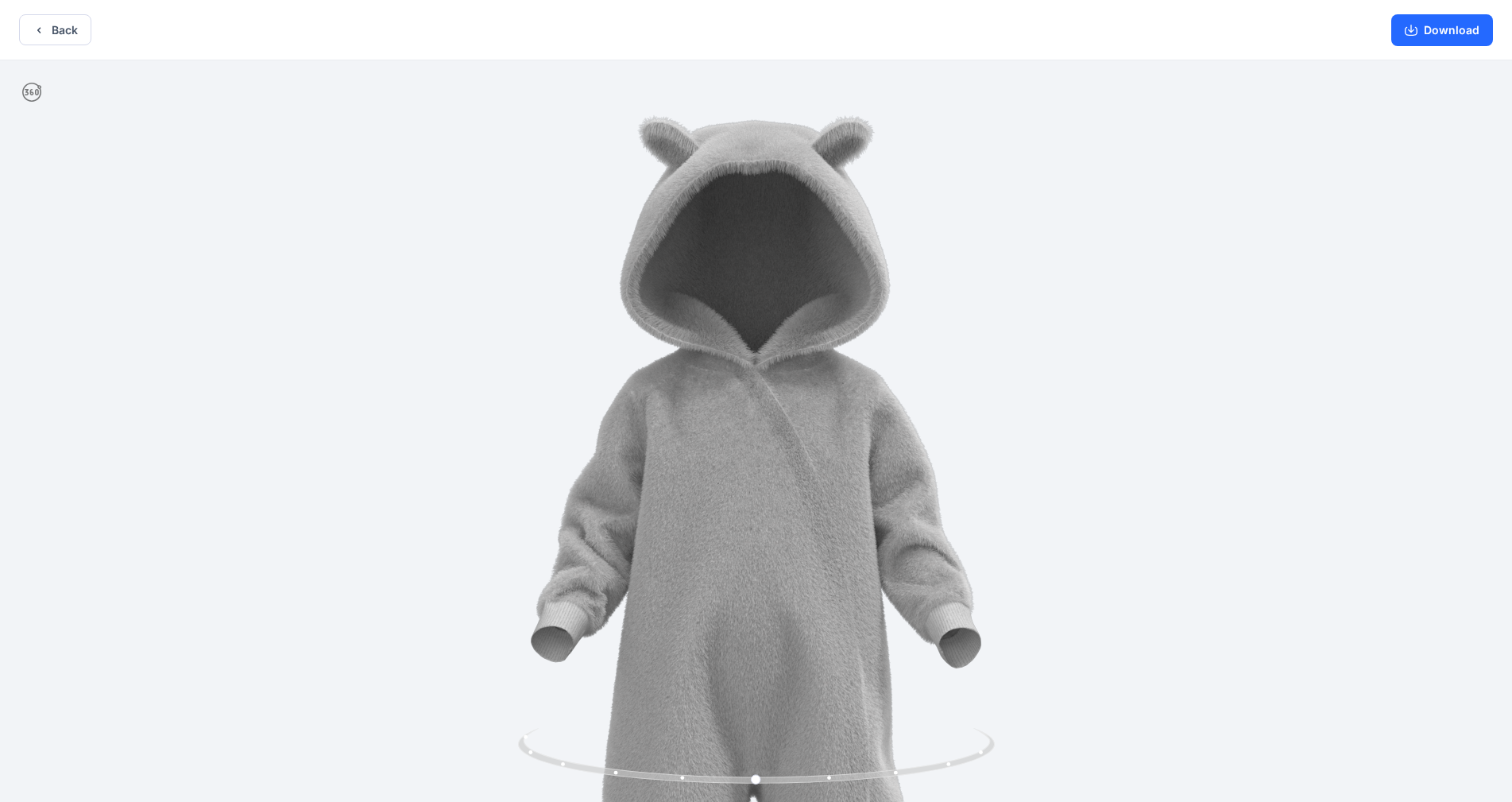
click at [794, 290] on img at bounding box center [756, 583] width 1064 height 1064
click at [794, 27] on button "Download" at bounding box center [1442, 30] width 102 height 32
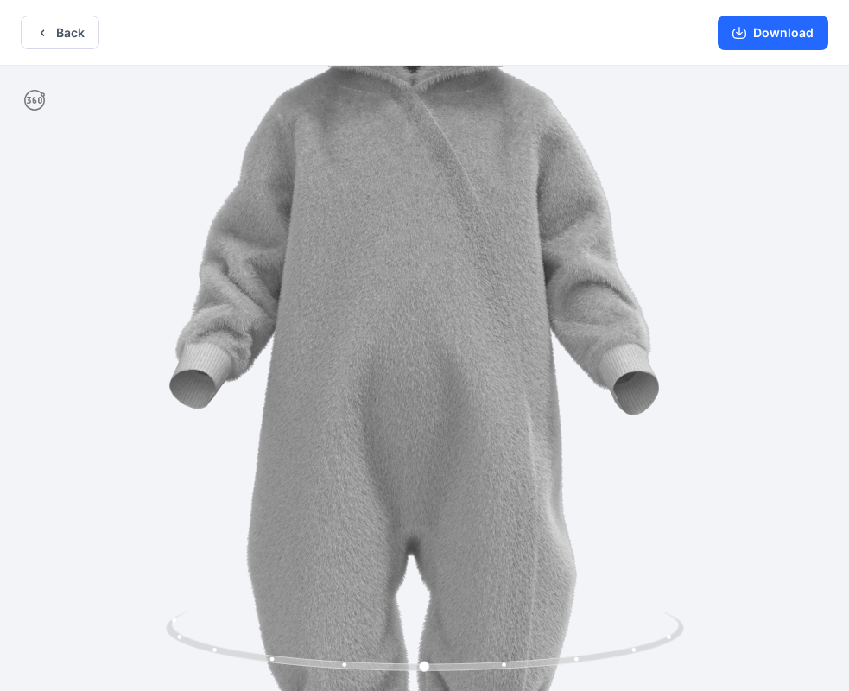
drag, startPoint x: 417, startPoint y: 474, endPoint x: 421, endPoint y: 334, distance: 139.2
click at [407, 188] on img at bounding box center [414, 323] width 1157 height 1157
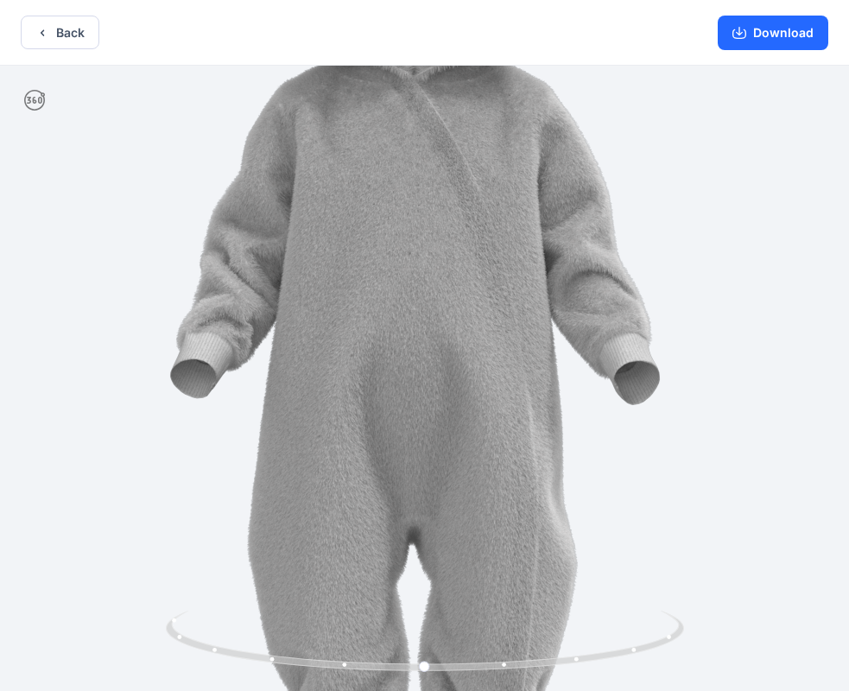
drag, startPoint x: 421, startPoint y: 382, endPoint x: 395, endPoint y: 180, distance: 203.9
click at [391, 179] on img at bounding box center [415, 313] width 1157 height 1157
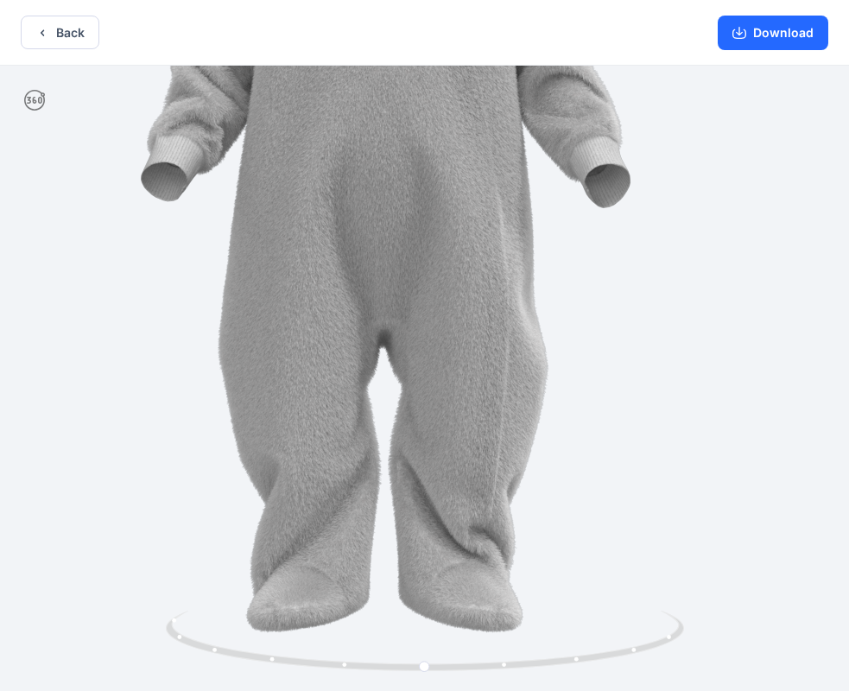
drag, startPoint x: 421, startPoint y: 302, endPoint x: 420, endPoint y: 248, distance: 54.4
click at [420, 248] on img at bounding box center [385, 116] width 1157 height 1157
click at [54, 35] on button "Back" at bounding box center [60, 33] width 79 height 34
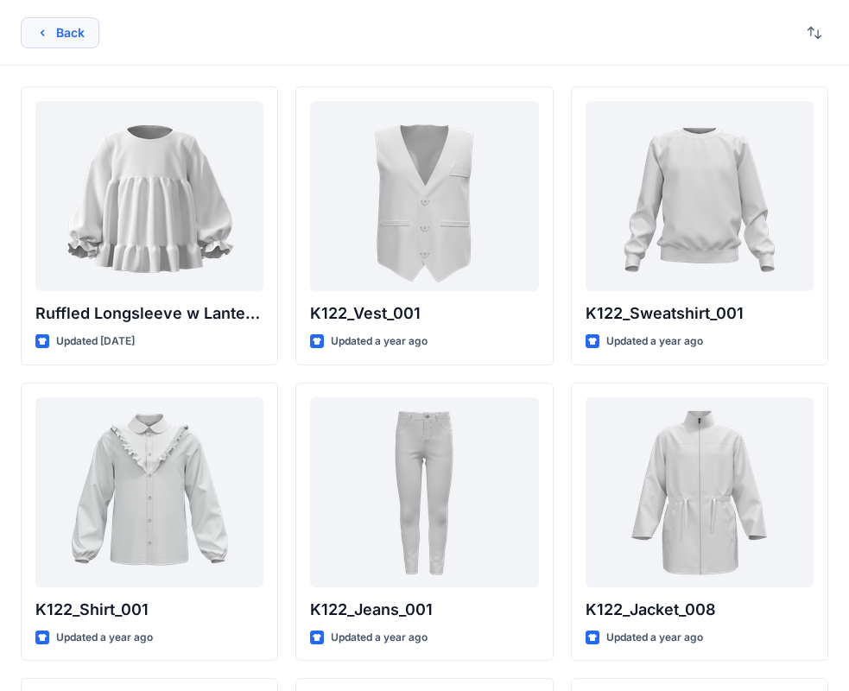
click at [64, 35] on button "Back" at bounding box center [60, 32] width 79 height 31
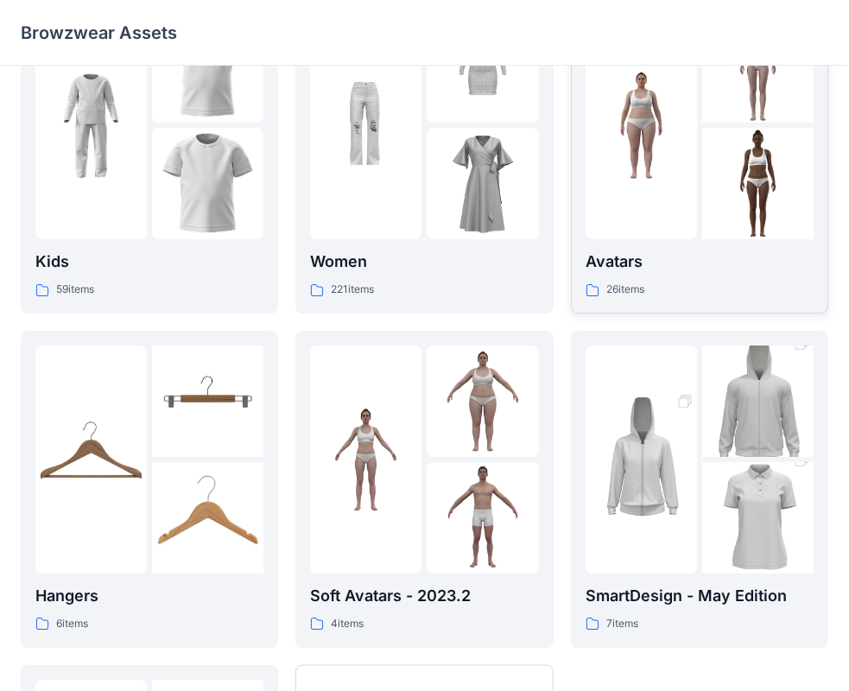
scroll to position [84, 0]
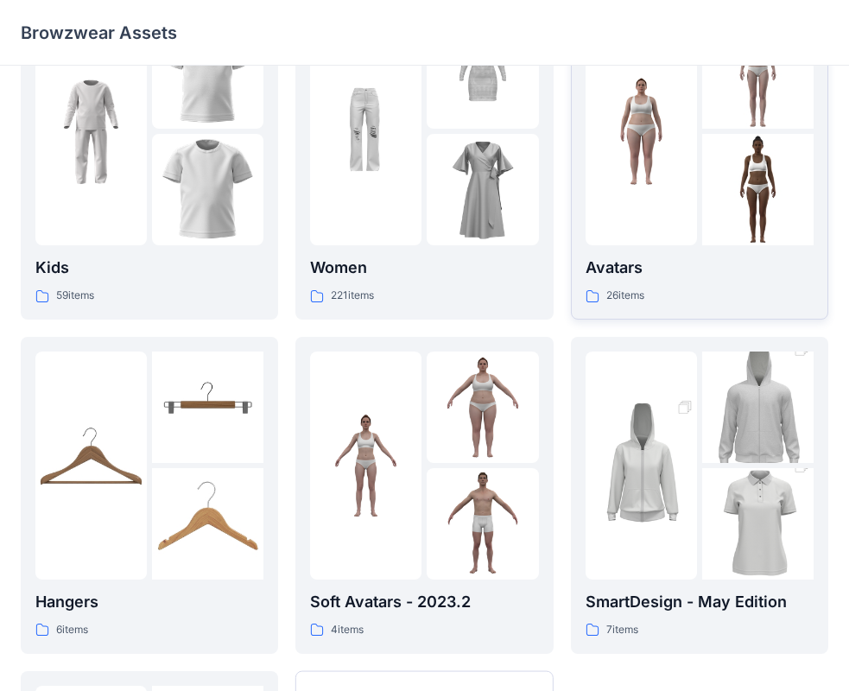
click at [672, 217] on div at bounding box center [641, 131] width 111 height 228
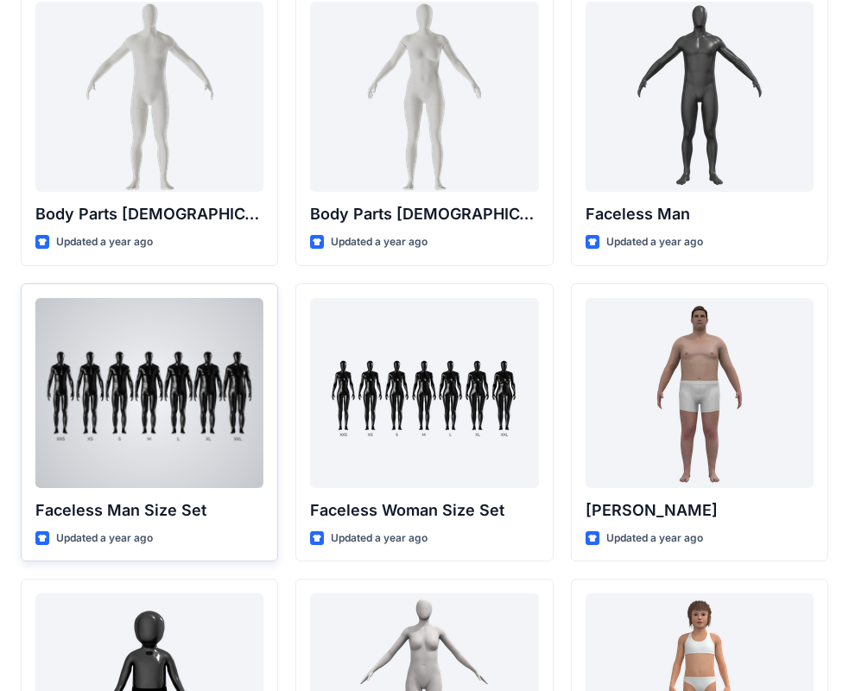
scroll to position [1037, 0]
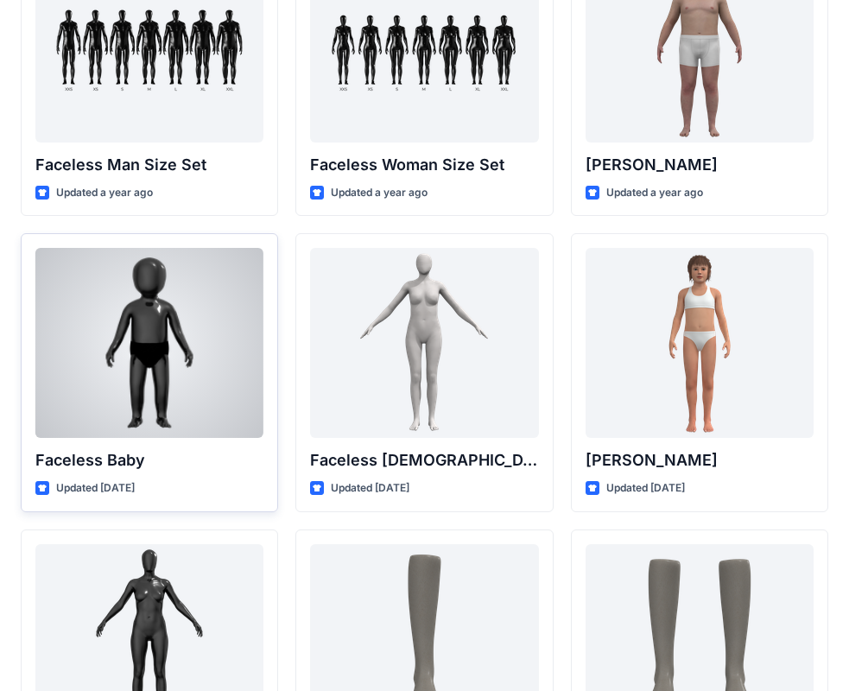
click at [120, 399] on div at bounding box center [149, 343] width 228 height 190
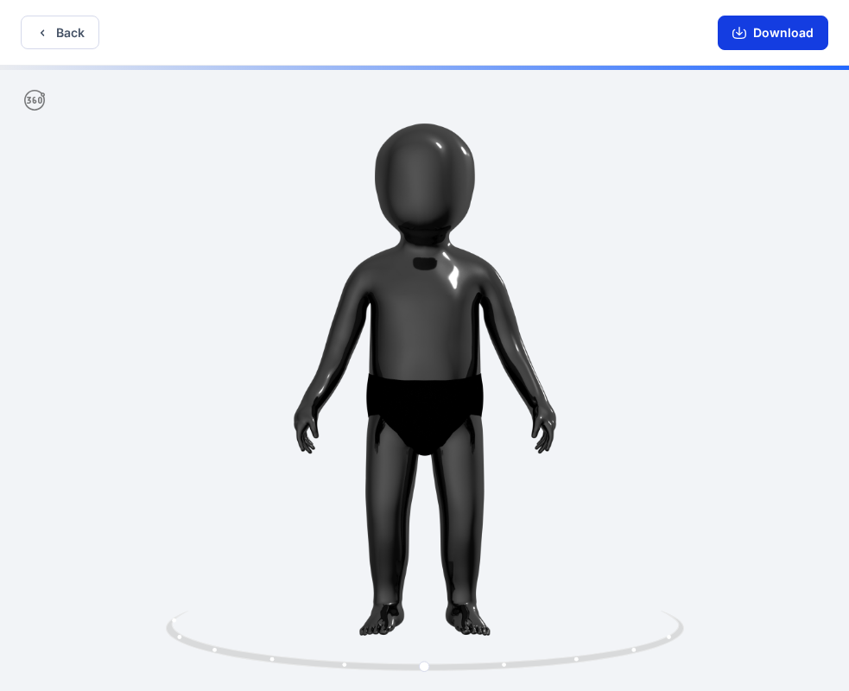
click at [765, 35] on button "Download" at bounding box center [773, 33] width 111 height 35
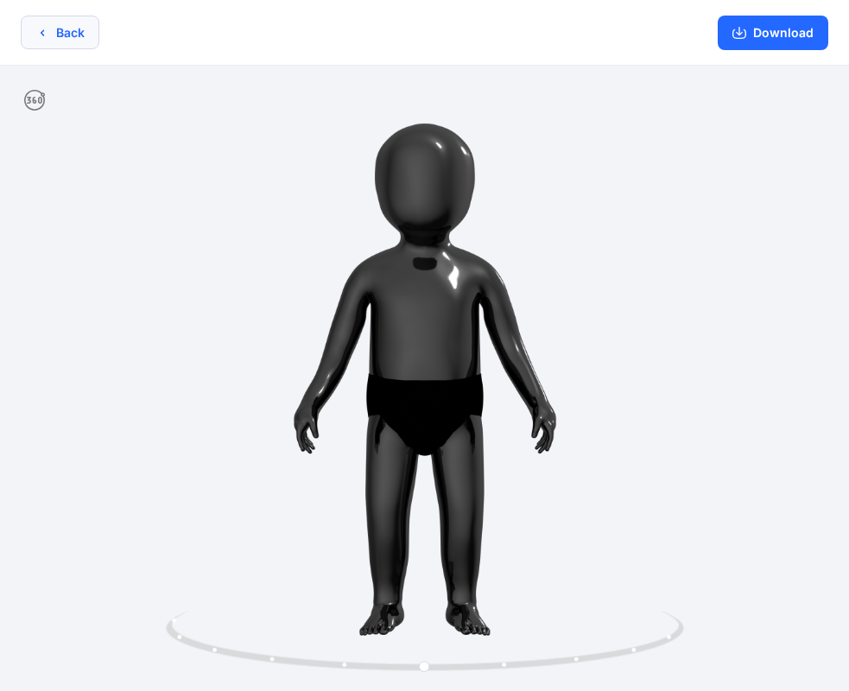
click at [32, 22] on button "Back" at bounding box center [60, 33] width 79 height 34
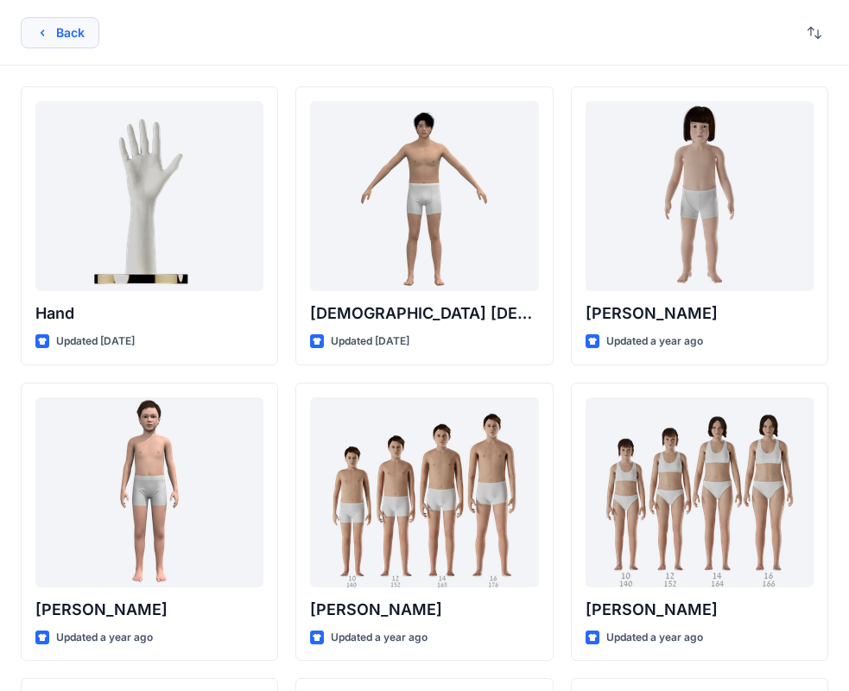
click at [60, 34] on button "Back" at bounding box center [60, 32] width 79 height 31
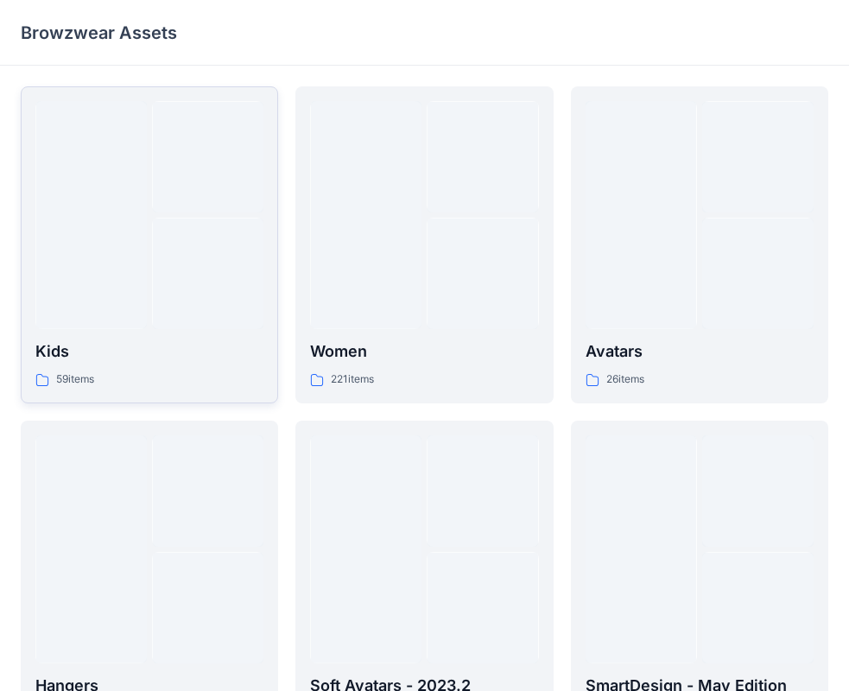
click at [136, 227] on div at bounding box center [90, 215] width 111 height 228
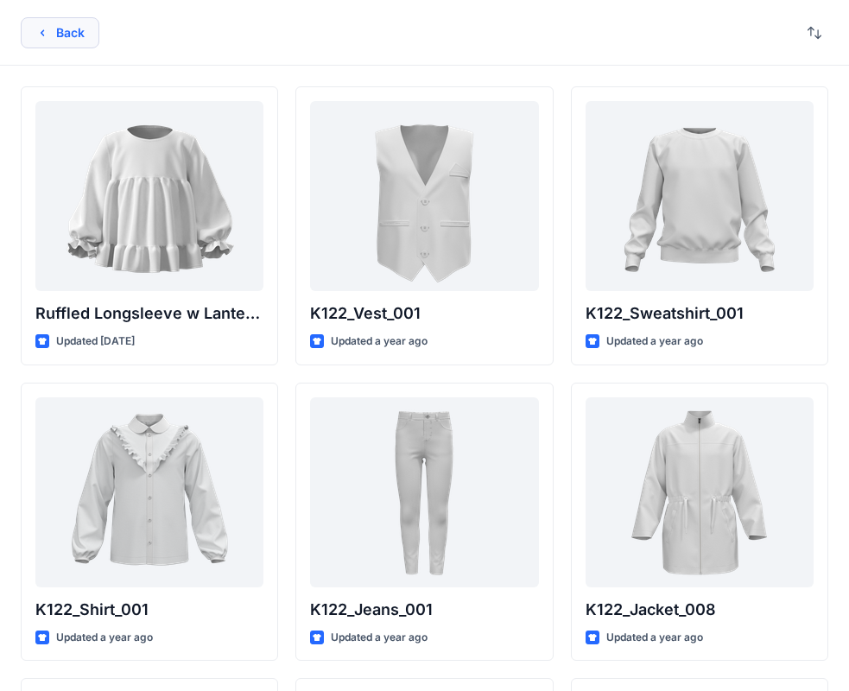
click at [39, 26] on icon "button" at bounding box center [42, 33] width 14 height 14
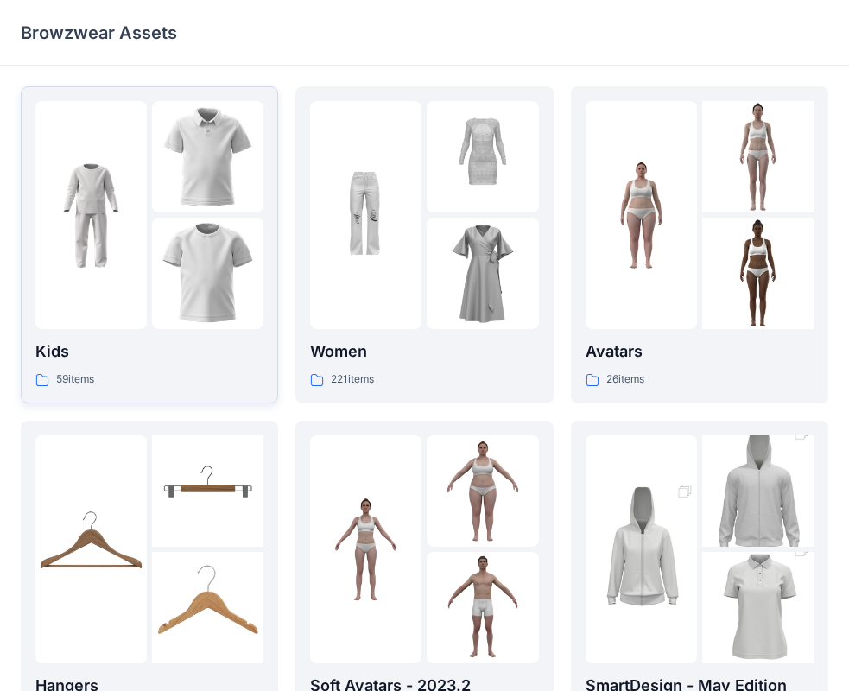
click at [112, 223] on img at bounding box center [90, 215] width 111 height 111
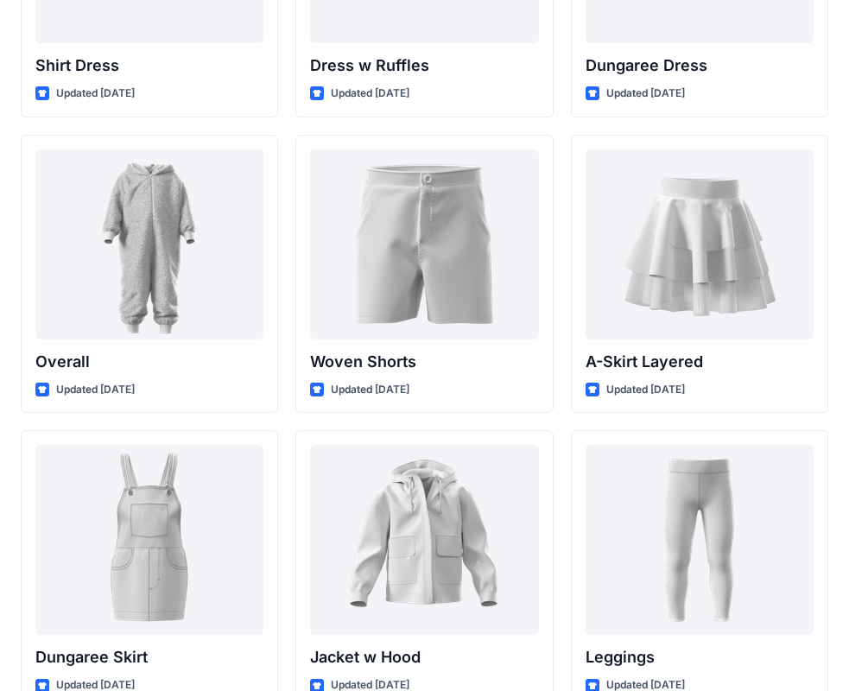
scroll to position [4627, 0]
